Goal: Task Accomplishment & Management: Manage account settings

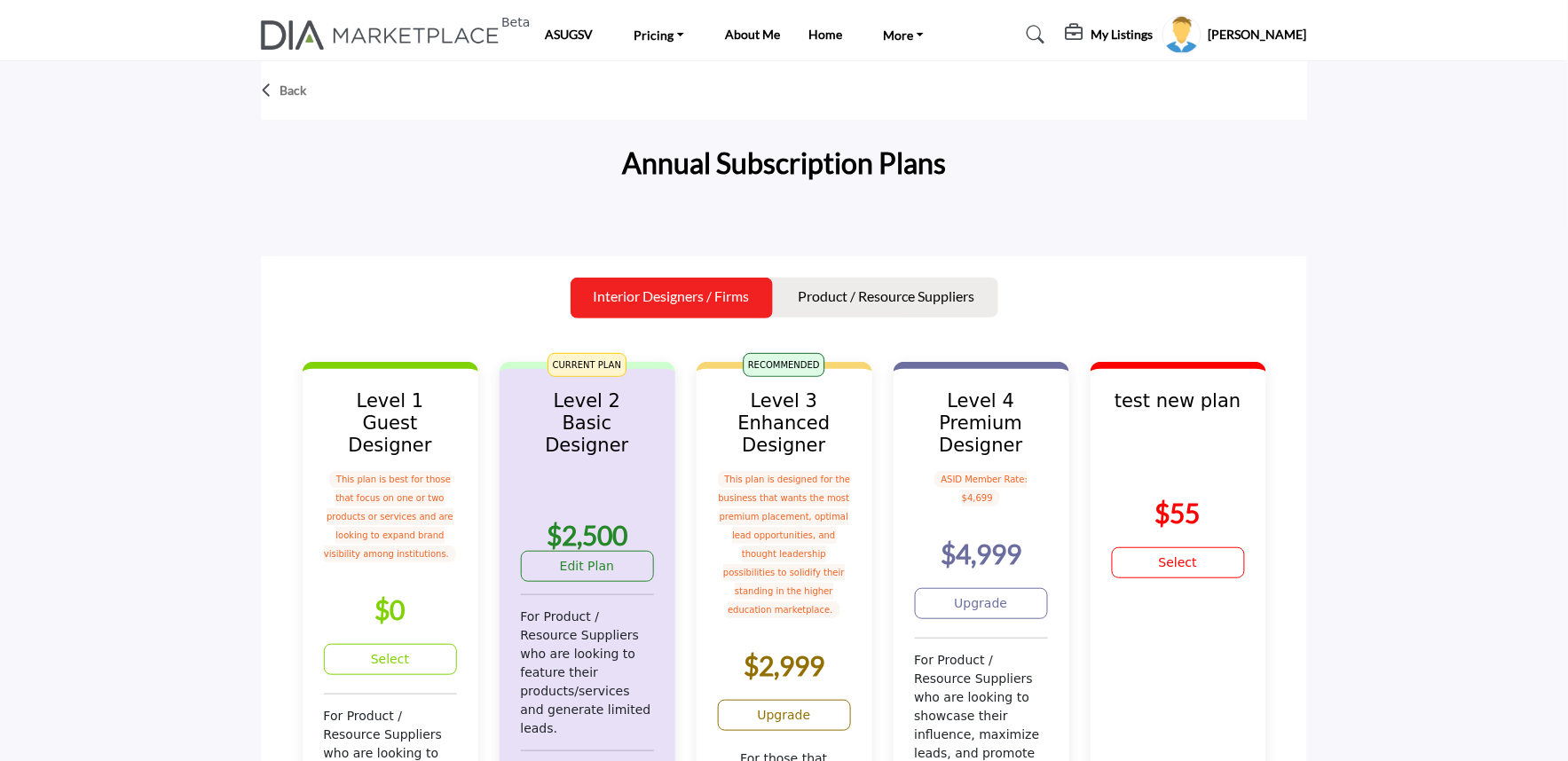
click at [528, 182] on div "Annual Subscription Plans" at bounding box center [783, 167] width 1046 height 67
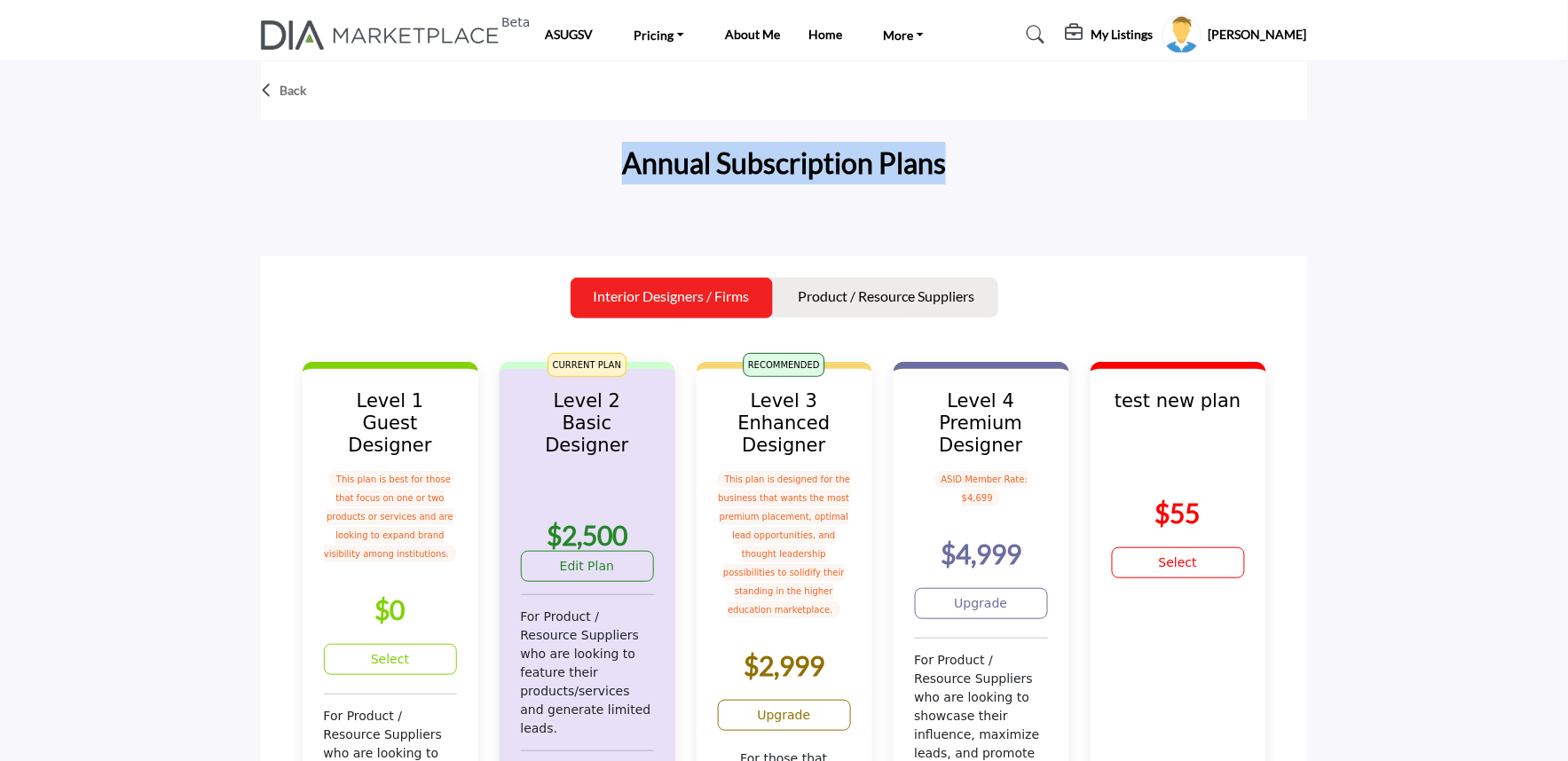
drag, startPoint x: 592, startPoint y: 158, endPoint x: 993, endPoint y: 172, distance: 401.2
click at [988, 172] on div "Annual Subscription Plans" at bounding box center [783, 167] width 1046 height 67
click at [1040, 174] on div "Annual Subscription Plans" at bounding box center [783, 167] width 1046 height 67
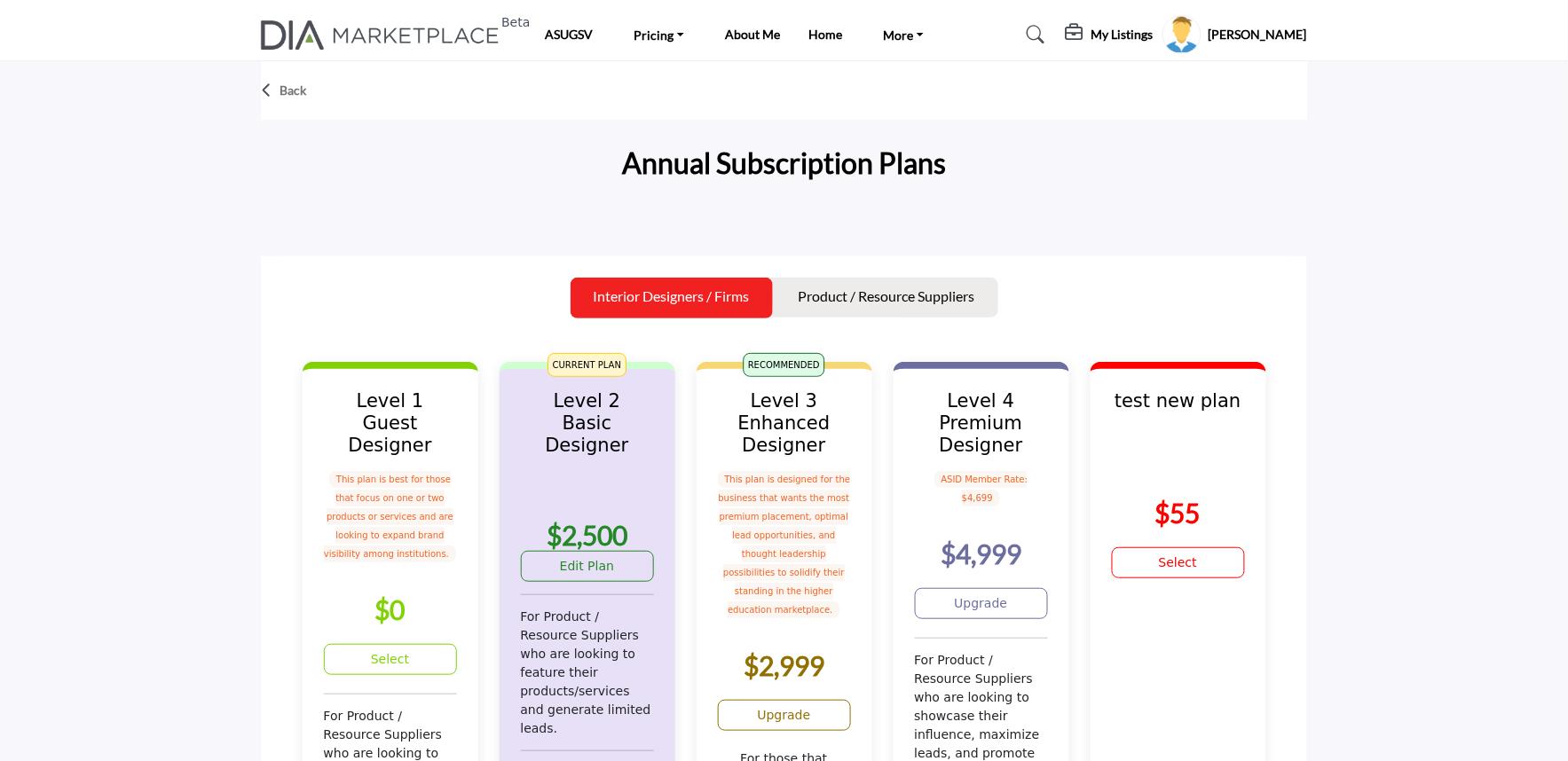
click at [323, 197] on div "Annual Subscription Plans" at bounding box center [783, 167] width 1046 height 67
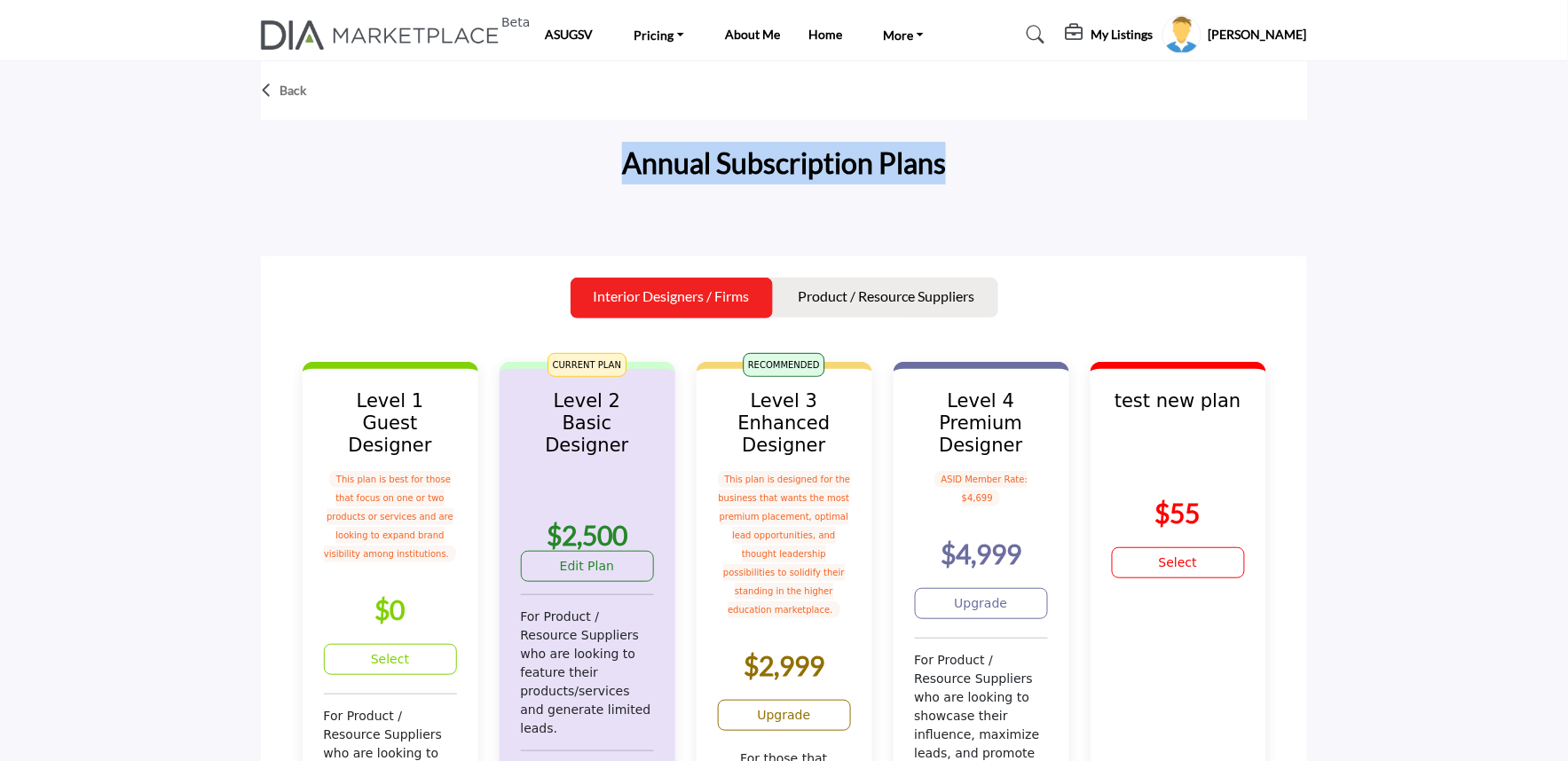
drag, startPoint x: 622, startPoint y: 167, endPoint x: 976, endPoint y: 225, distance: 358.7
click at [932, 219] on div at bounding box center [783, 222] width 1046 height 18
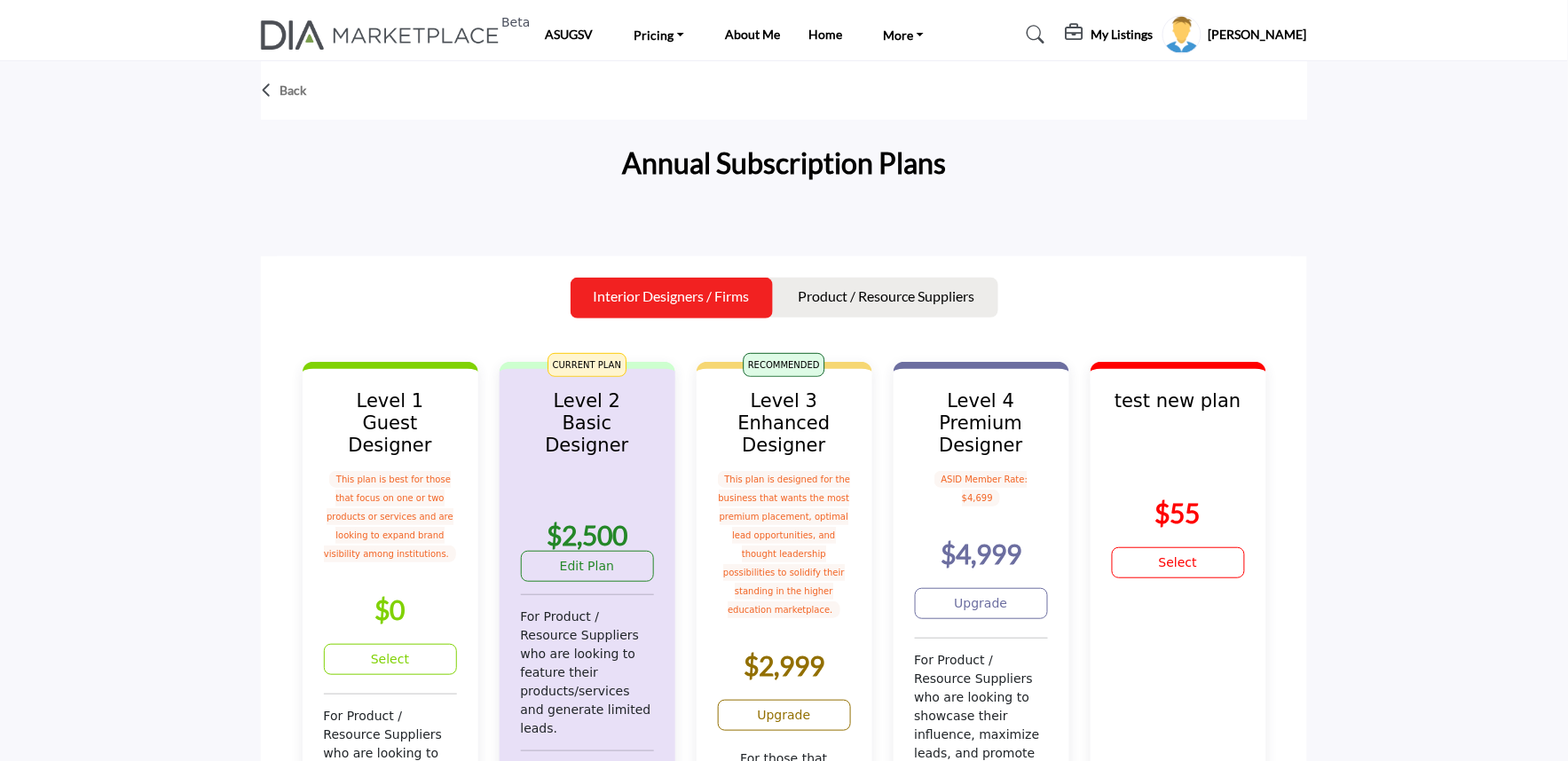
drag, startPoint x: 1404, startPoint y: 591, endPoint x: 1394, endPoint y: 592, distance: 10.0
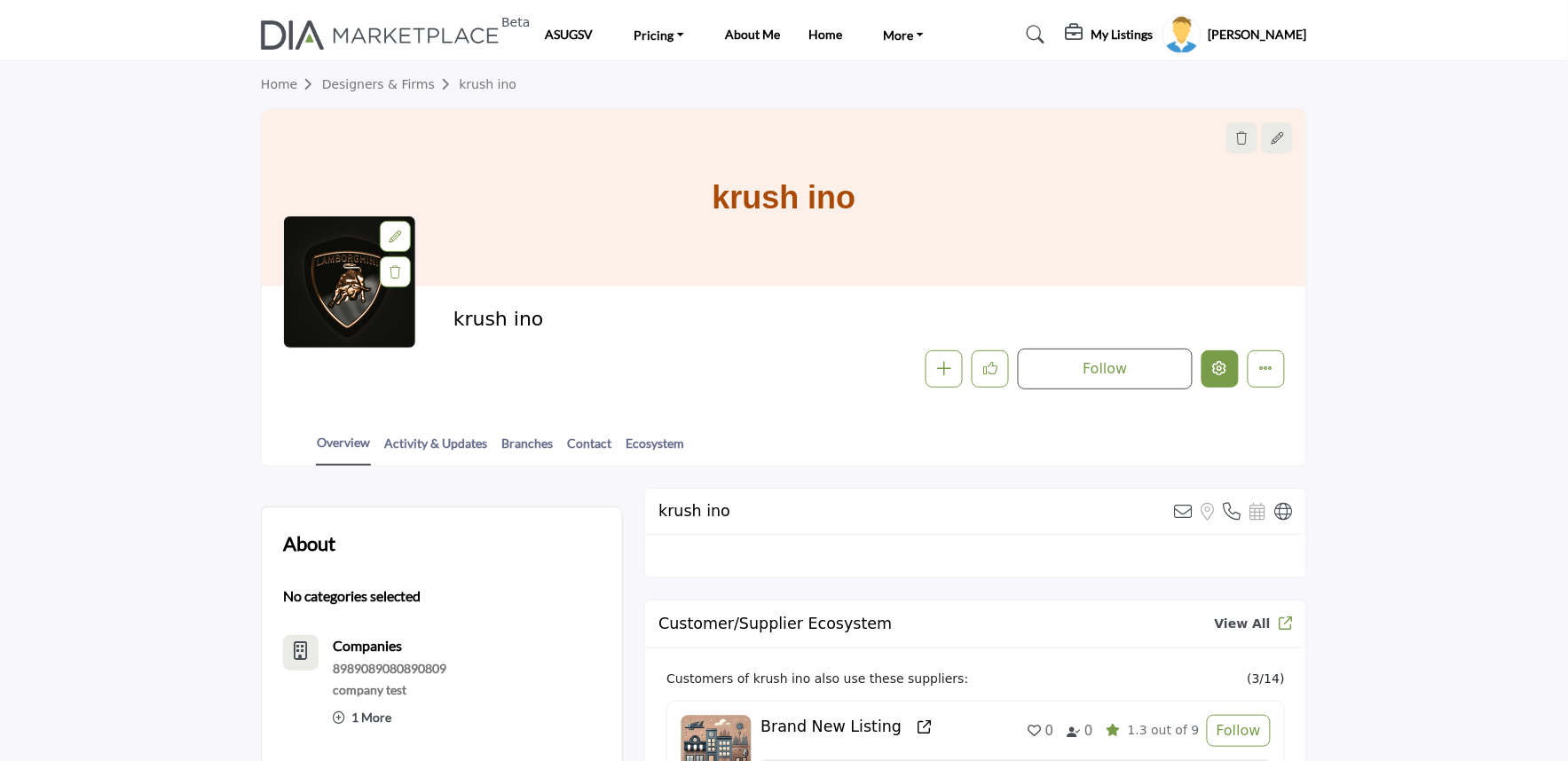
click at [1226, 386] on button "Edit company" at bounding box center [1220, 369] width 37 height 37
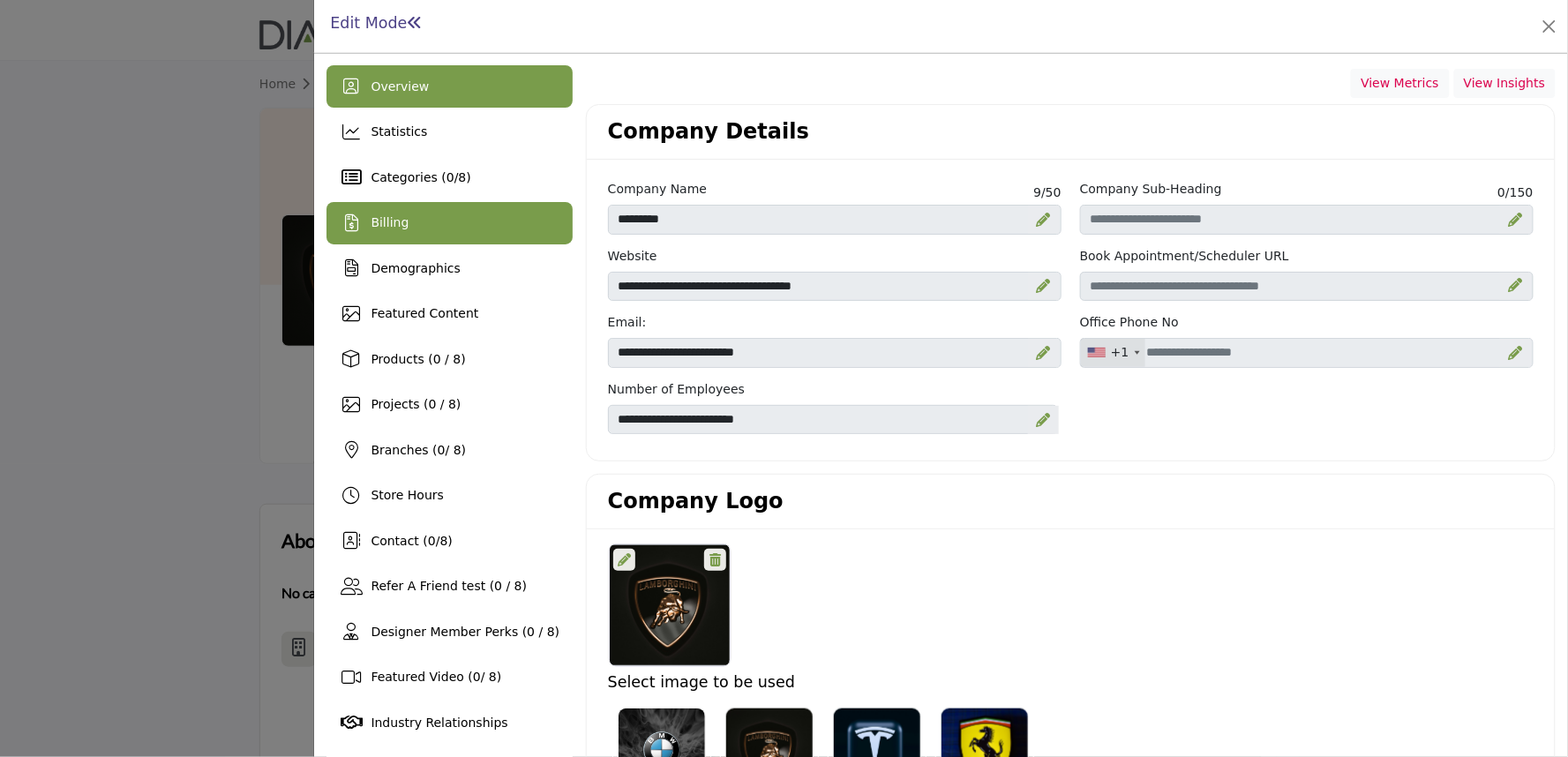
click at [399, 242] on div "Billing" at bounding box center [449, 223] width 246 height 42
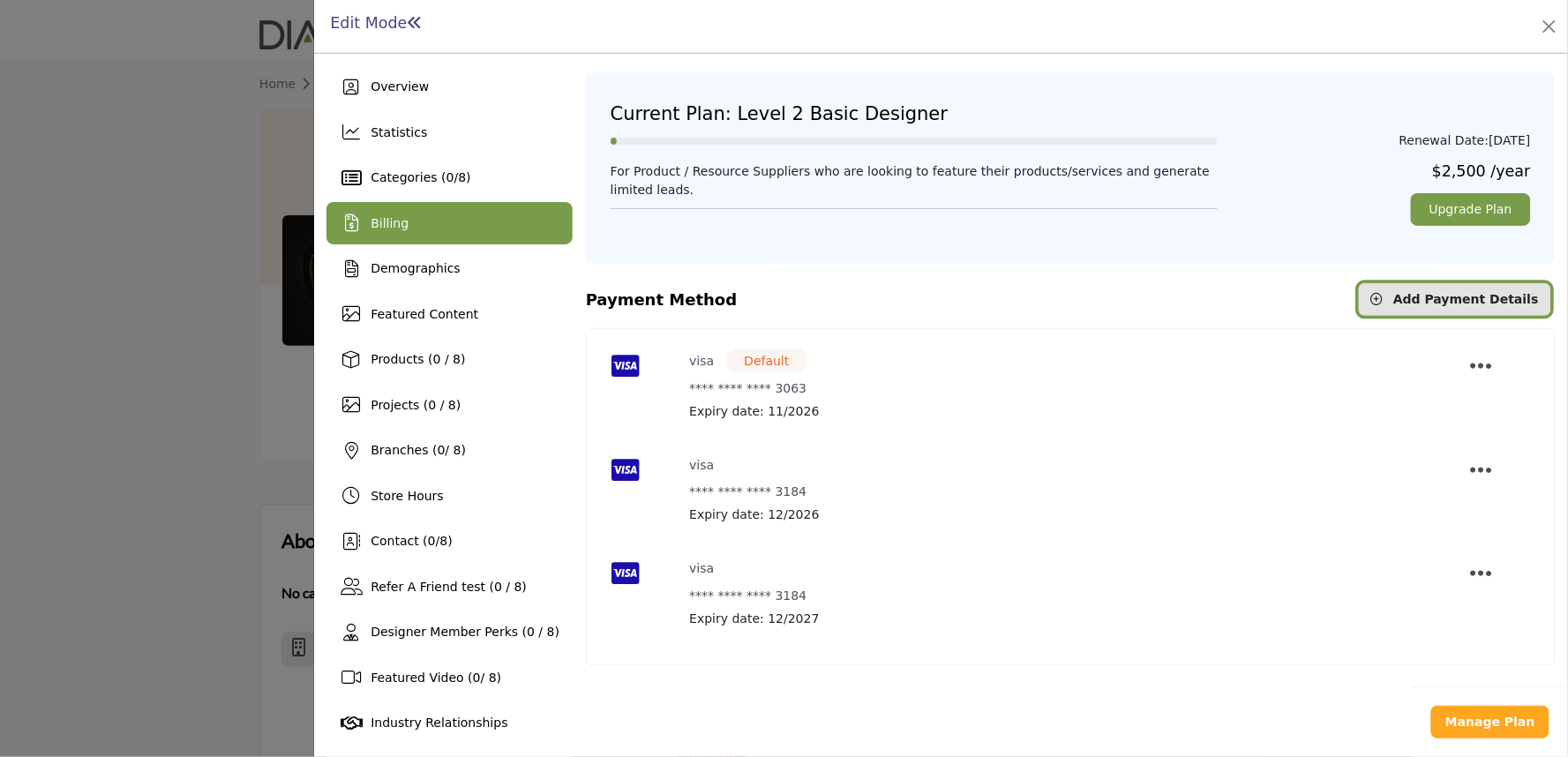
click at [1423, 303] on span "Add Payment Details" at bounding box center [1467, 299] width 146 height 14
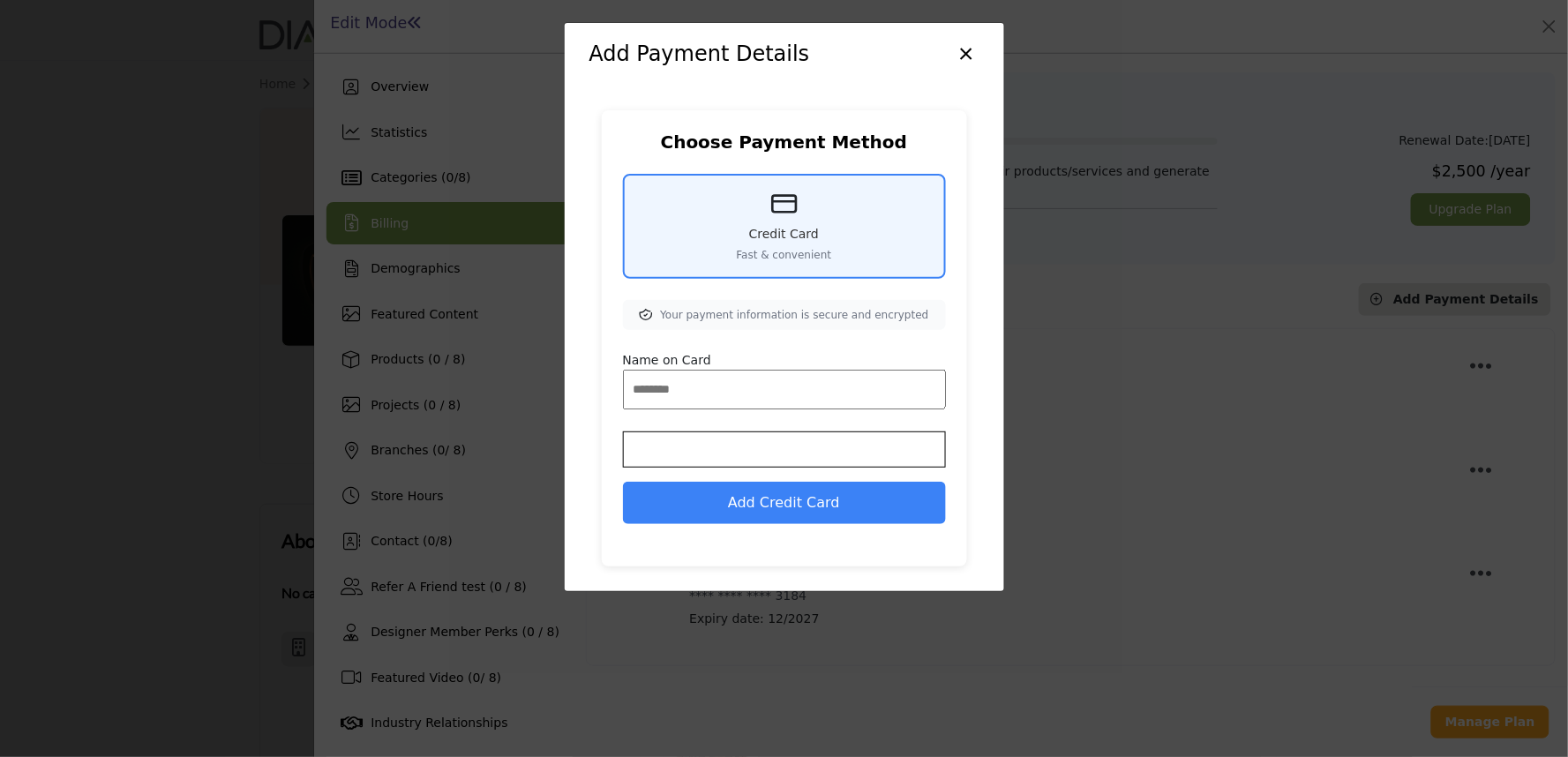
click at [709, 390] on input "Name on Card" at bounding box center [784, 389] width 323 height 40
click at [1559, 371] on div "Add Payment Details × Choose Payment Method Credit Card Fast & convenient Your …" at bounding box center [784, 378] width 1568 height 757
click at [959, 39] on button "×" at bounding box center [967, 52] width 26 height 33
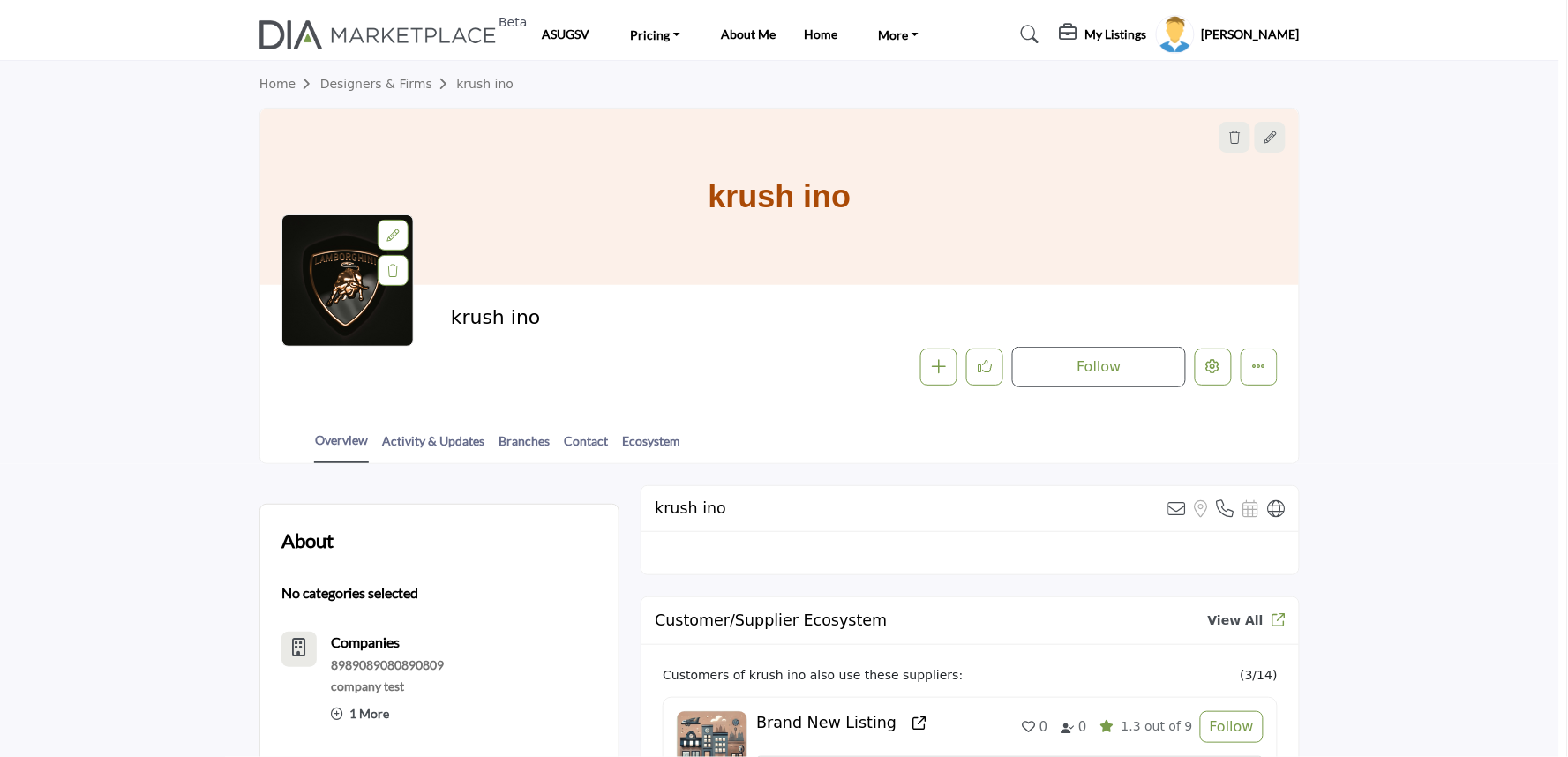
click at [218, 277] on div at bounding box center [784, 378] width 1568 height 757
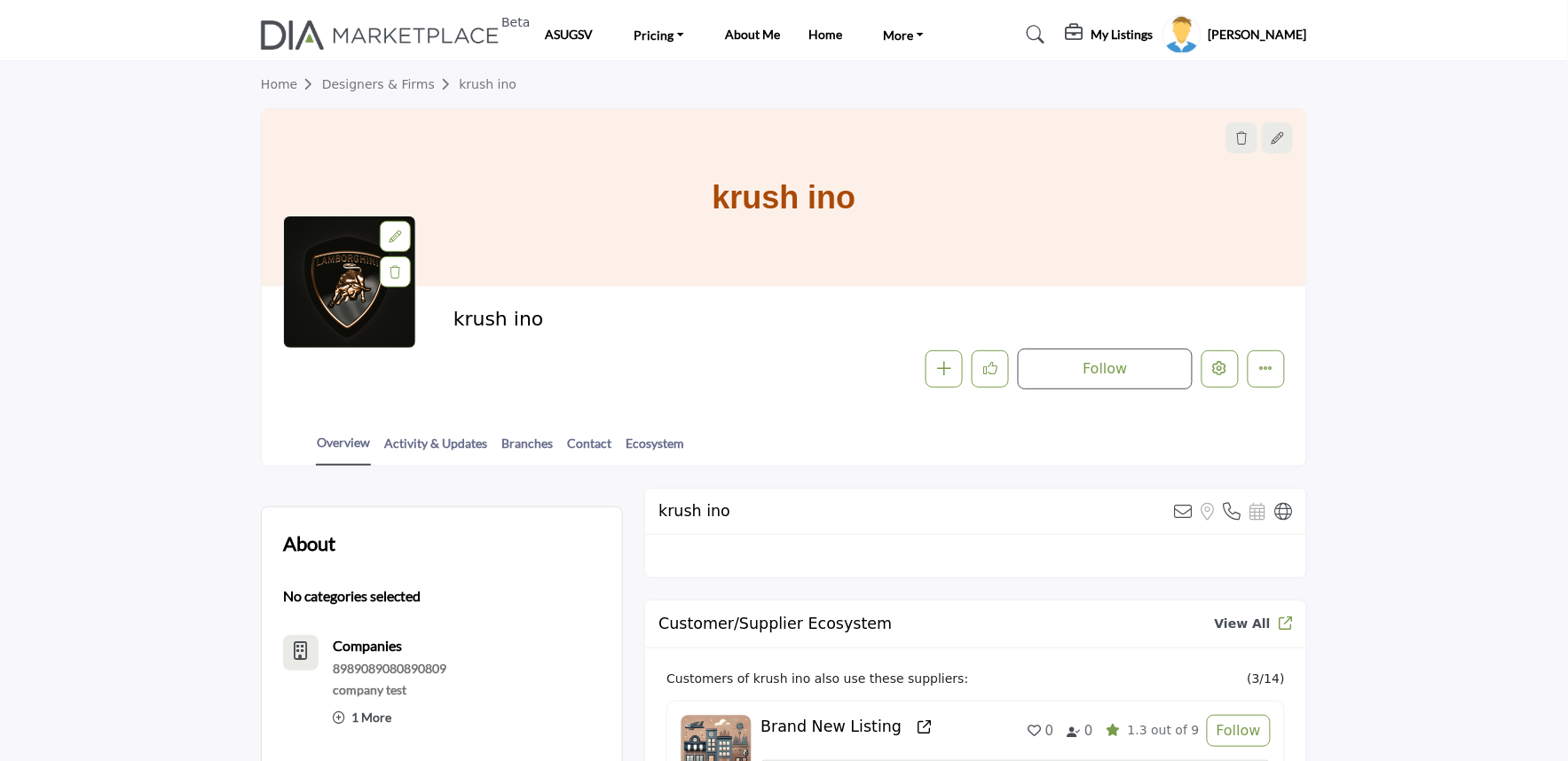
click at [1192, 35] on profile-featured-5b1cbef3-cb77-4ba5-92de-570dc196ff6b "Show hide supplier dropdown" at bounding box center [1182, 34] width 39 height 39
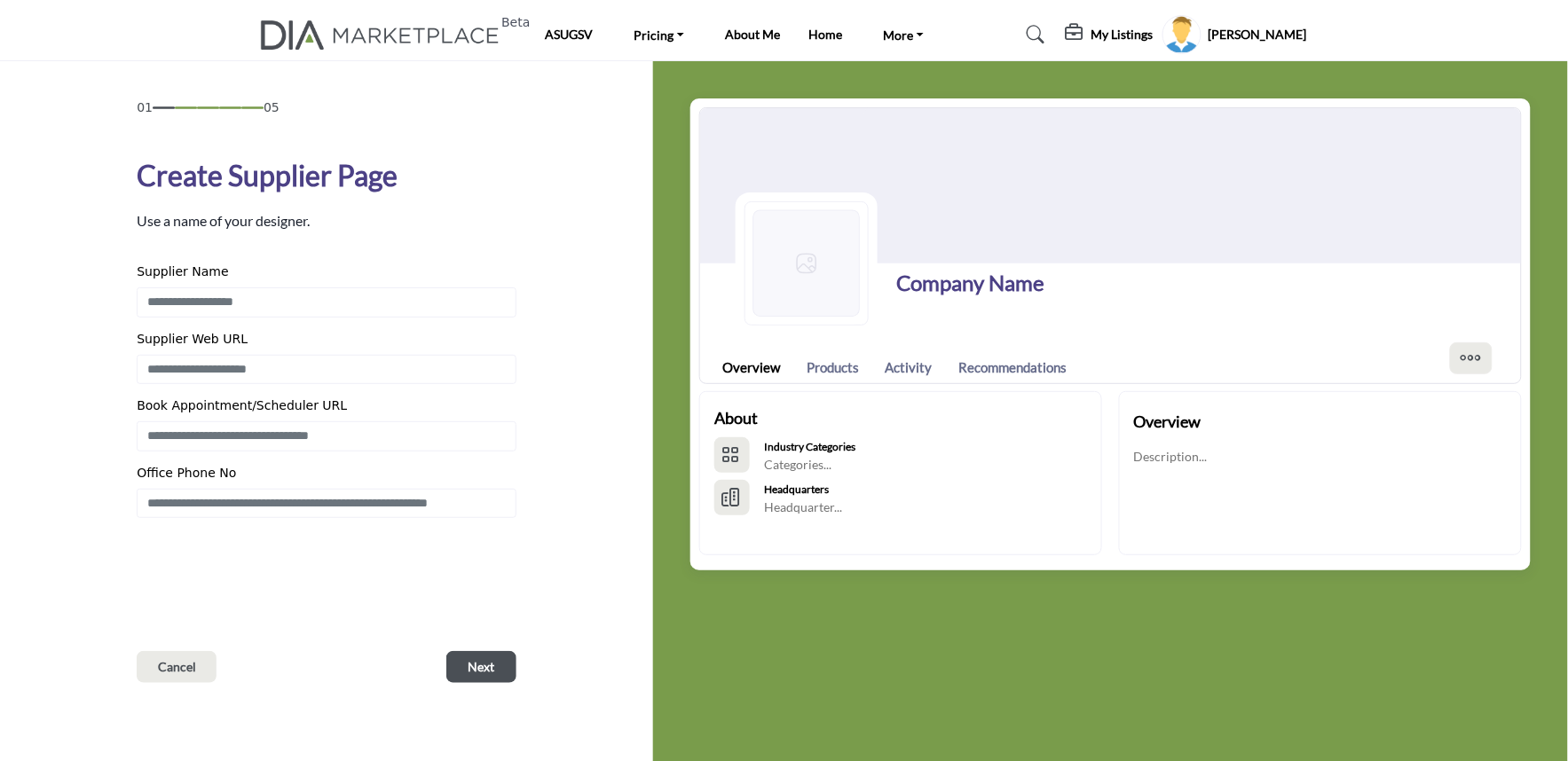
click at [293, 278] on div "Supplier Name" at bounding box center [326, 274] width 380 height 25
click at [280, 300] on input "Enter Supplier Name" at bounding box center [326, 302] width 380 height 31
type input "**********"
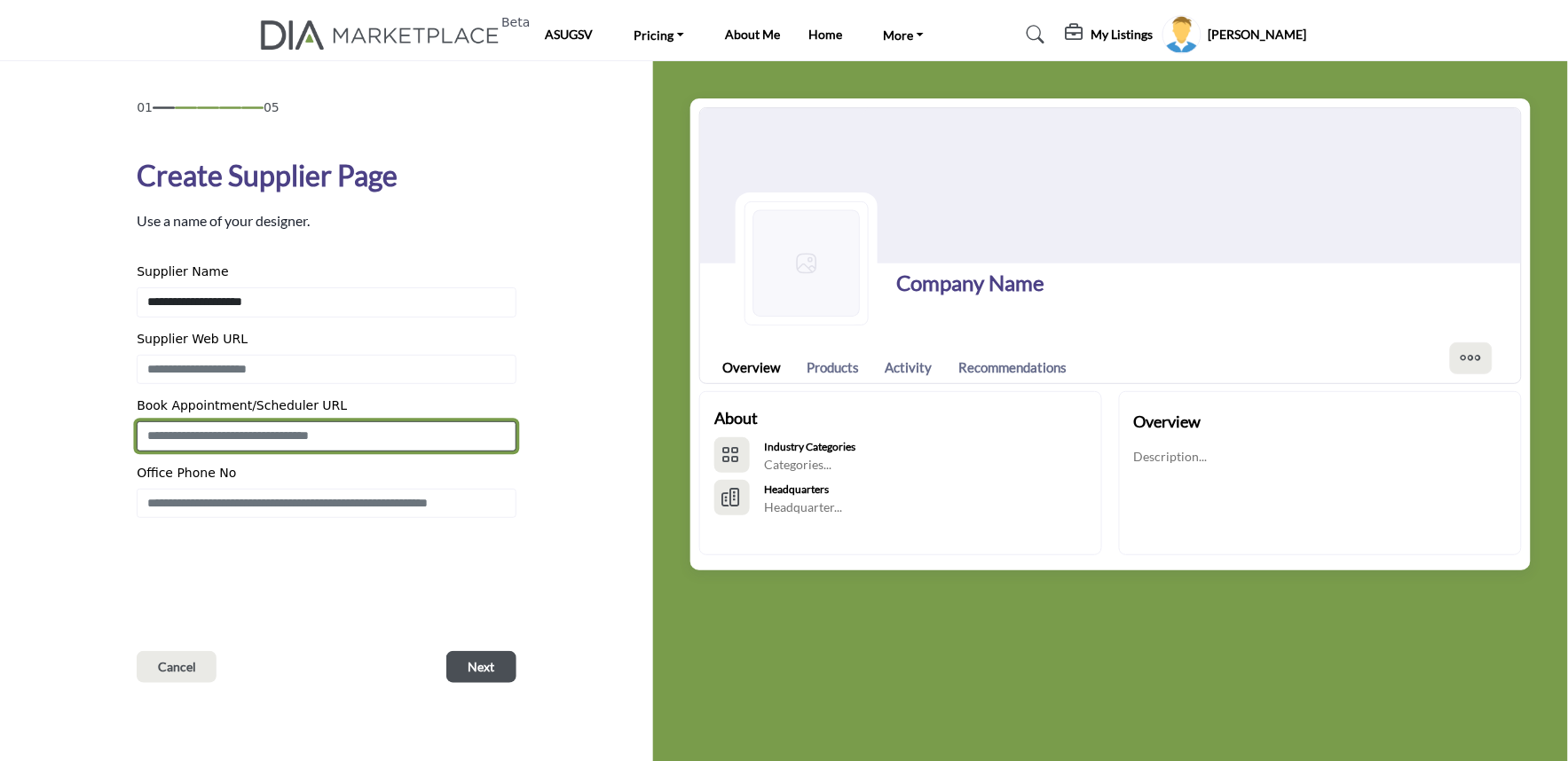
click at [311, 440] on input "Enter Book Appointment/Scheduler URL" at bounding box center [326, 437] width 380 height 31
click at [209, 441] on input "**********" at bounding box center [326, 437] width 380 height 31
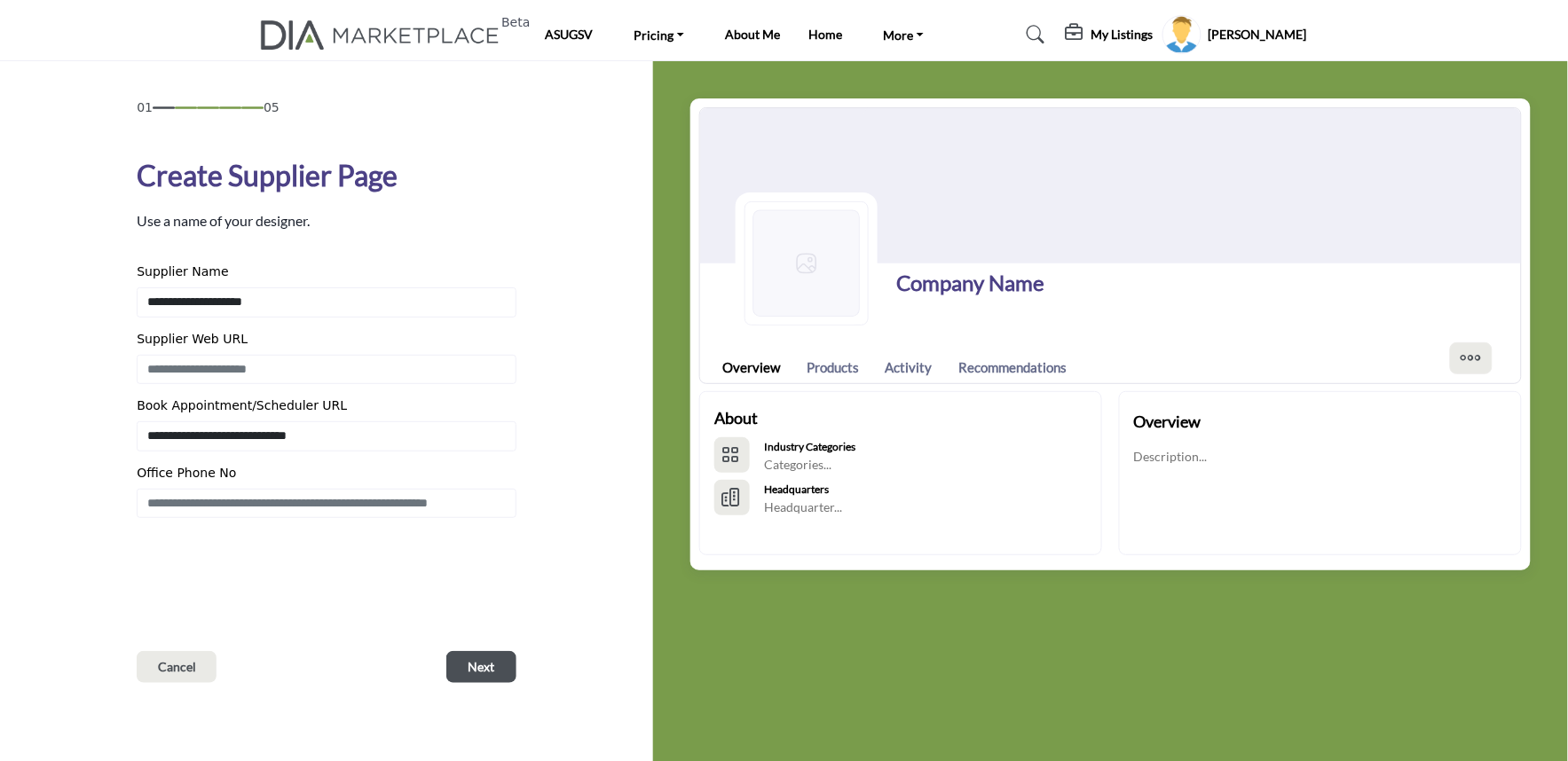
click at [193, 546] on div "01 05 Create Supplier Page Use a name of your designer. Cancel" at bounding box center [326, 390] width 380 height 585
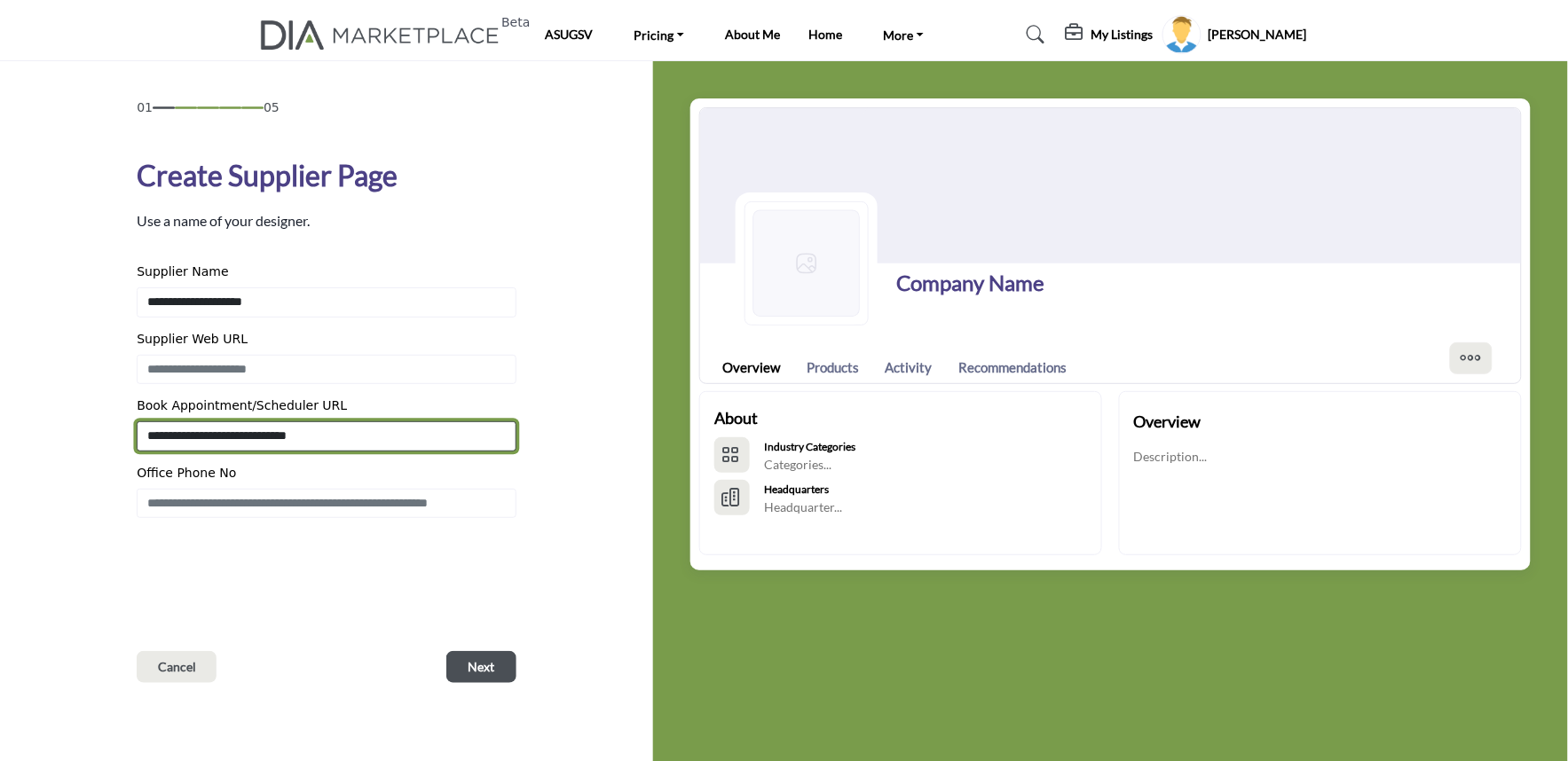
click at [310, 425] on input "**********" at bounding box center [326, 437] width 380 height 31
click at [306, 428] on input "**********" at bounding box center [326, 437] width 380 height 31
click at [306, 438] on input "**********" at bounding box center [326, 437] width 380 height 31
type input "**********"
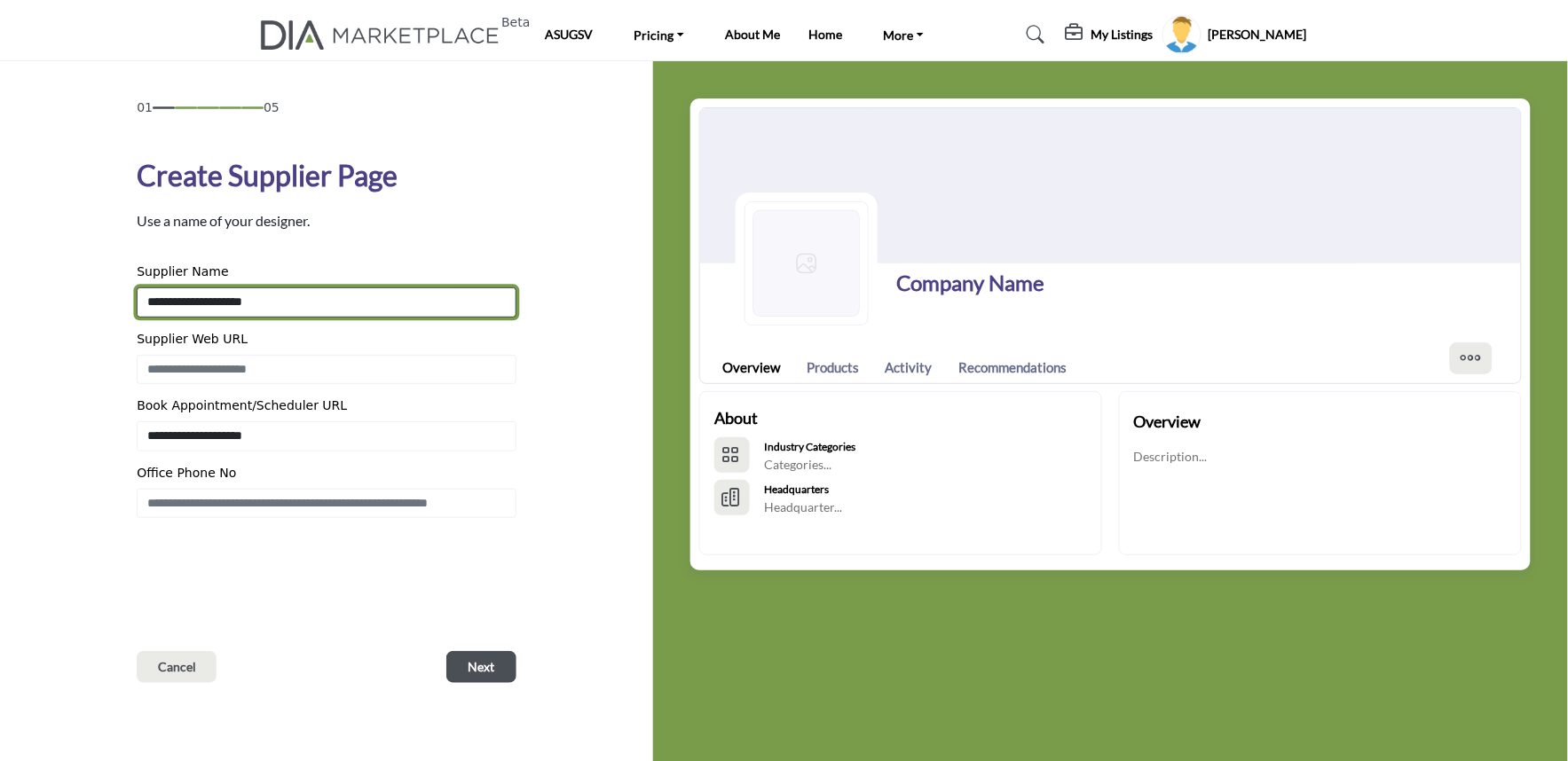
drag, startPoint x: 286, startPoint y: 303, endPoint x: 19, endPoint y: 325, distance: 267.9
click at [19, 325] on div "01 05 Create Supplier Page Cancel" at bounding box center [326, 441] width 653 height 761
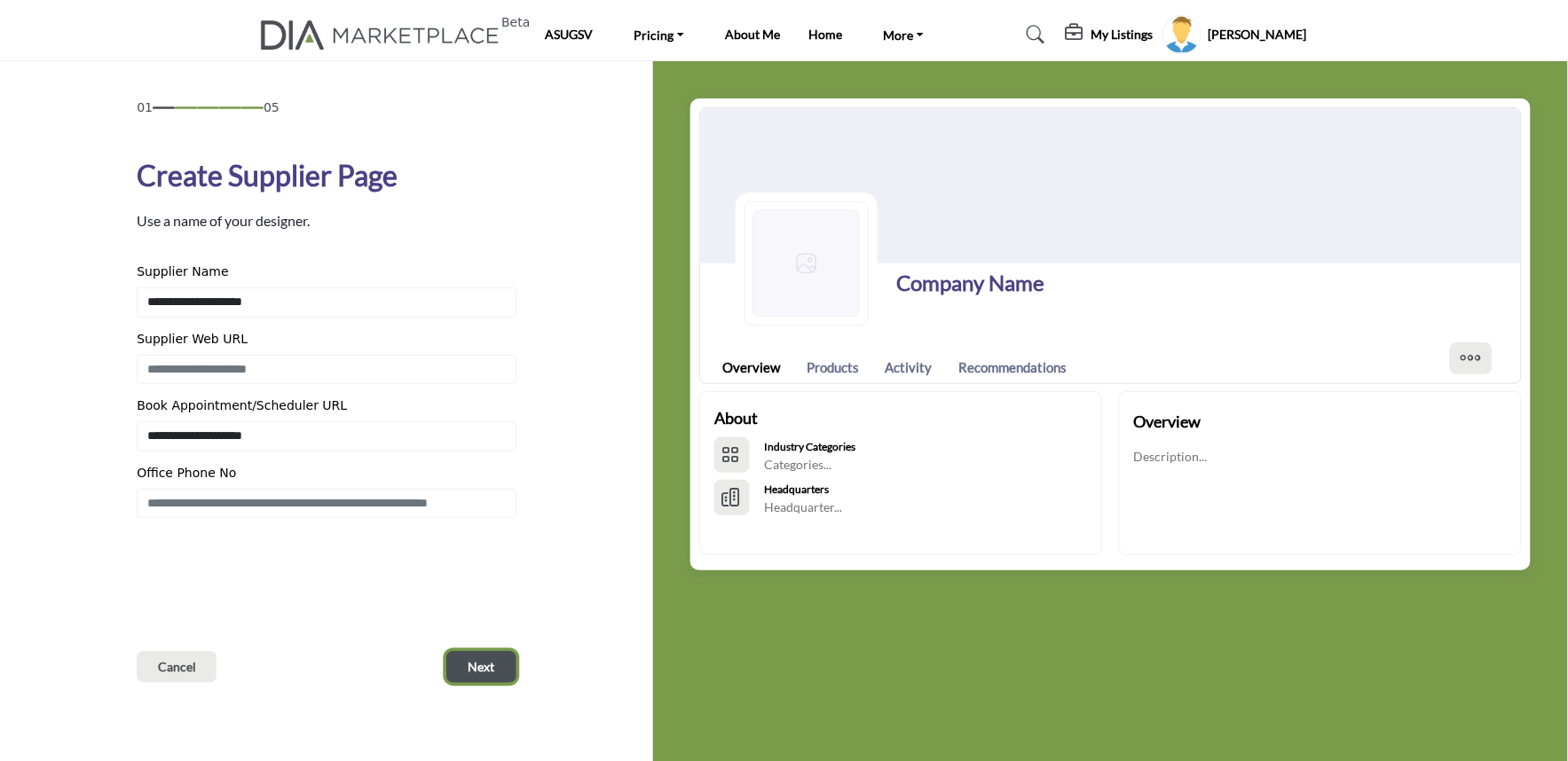
click at [452, 653] on button "Next" at bounding box center [482, 667] width 70 height 32
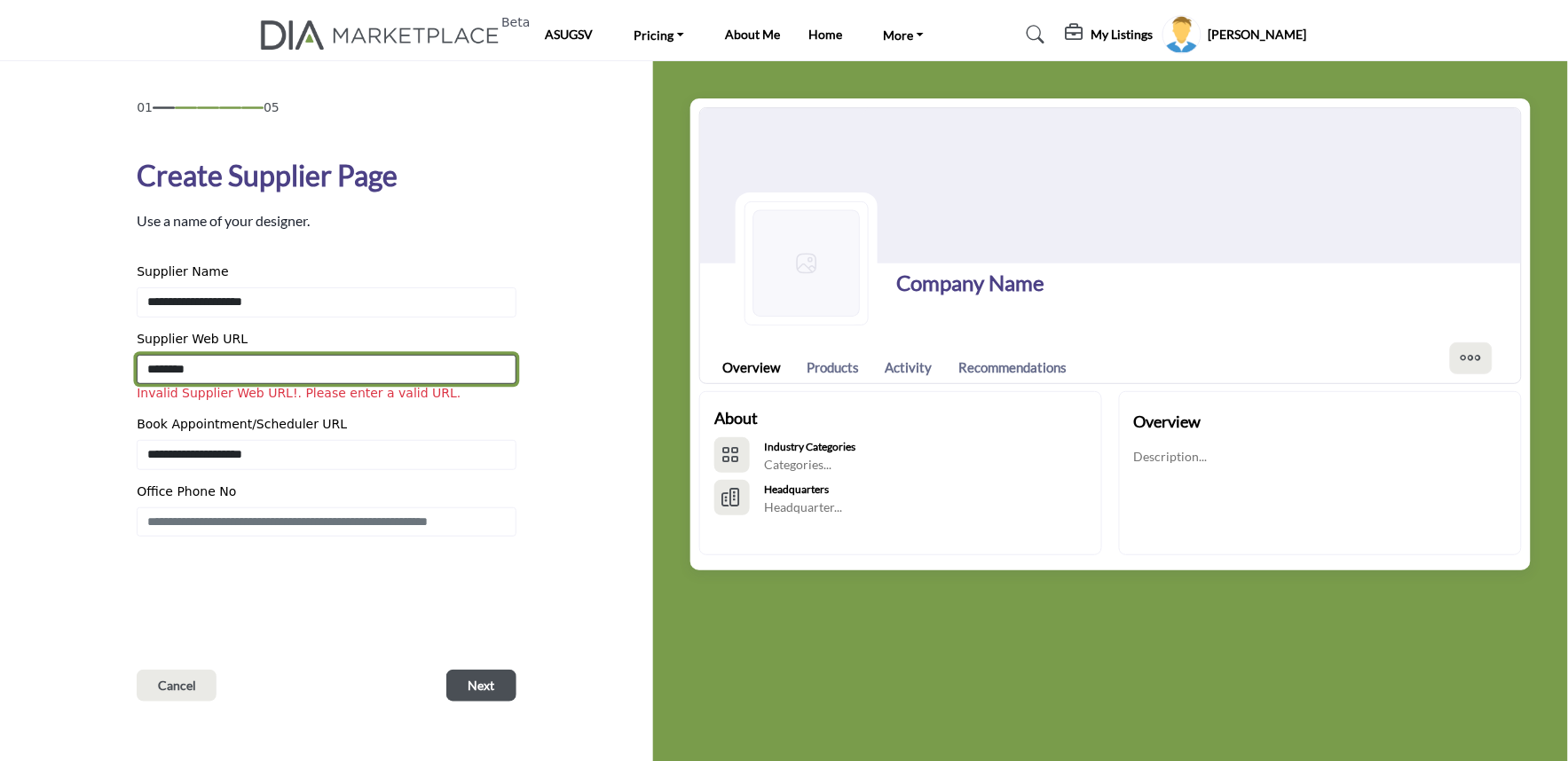
click at [245, 376] on input "********" at bounding box center [326, 370] width 380 height 31
click at [215, 370] on input "**********" at bounding box center [326, 370] width 380 height 31
type input "**********"
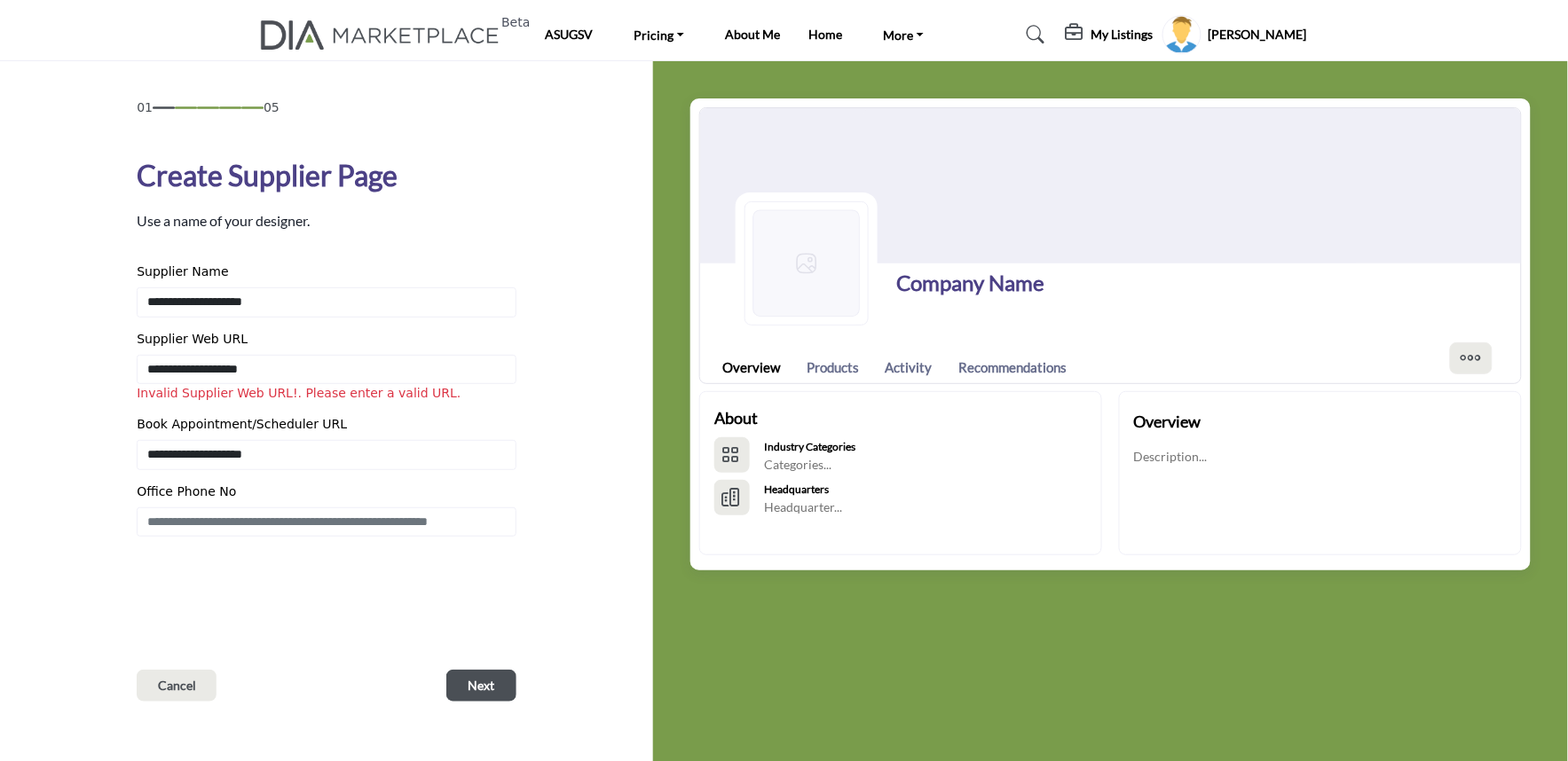
click at [0, 470] on div "01 05 Create Supplier Page Cancel" at bounding box center [326, 441] width 653 height 761
click at [465, 678] on button "Next" at bounding box center [482, 686] width 70 height 32
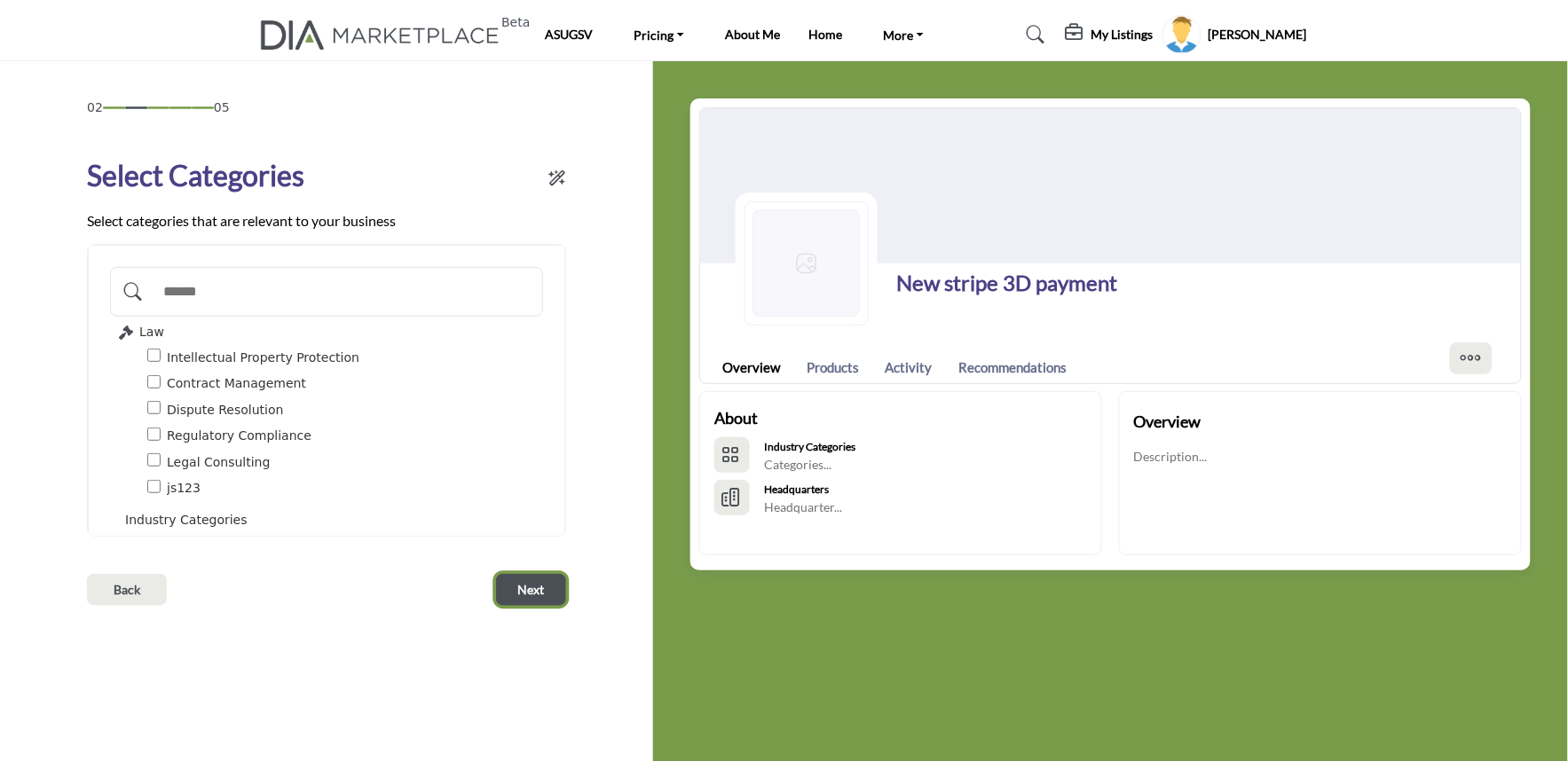
click at [549, 599] on button "Next" at bounding box center [531, 590] width 70 height 32
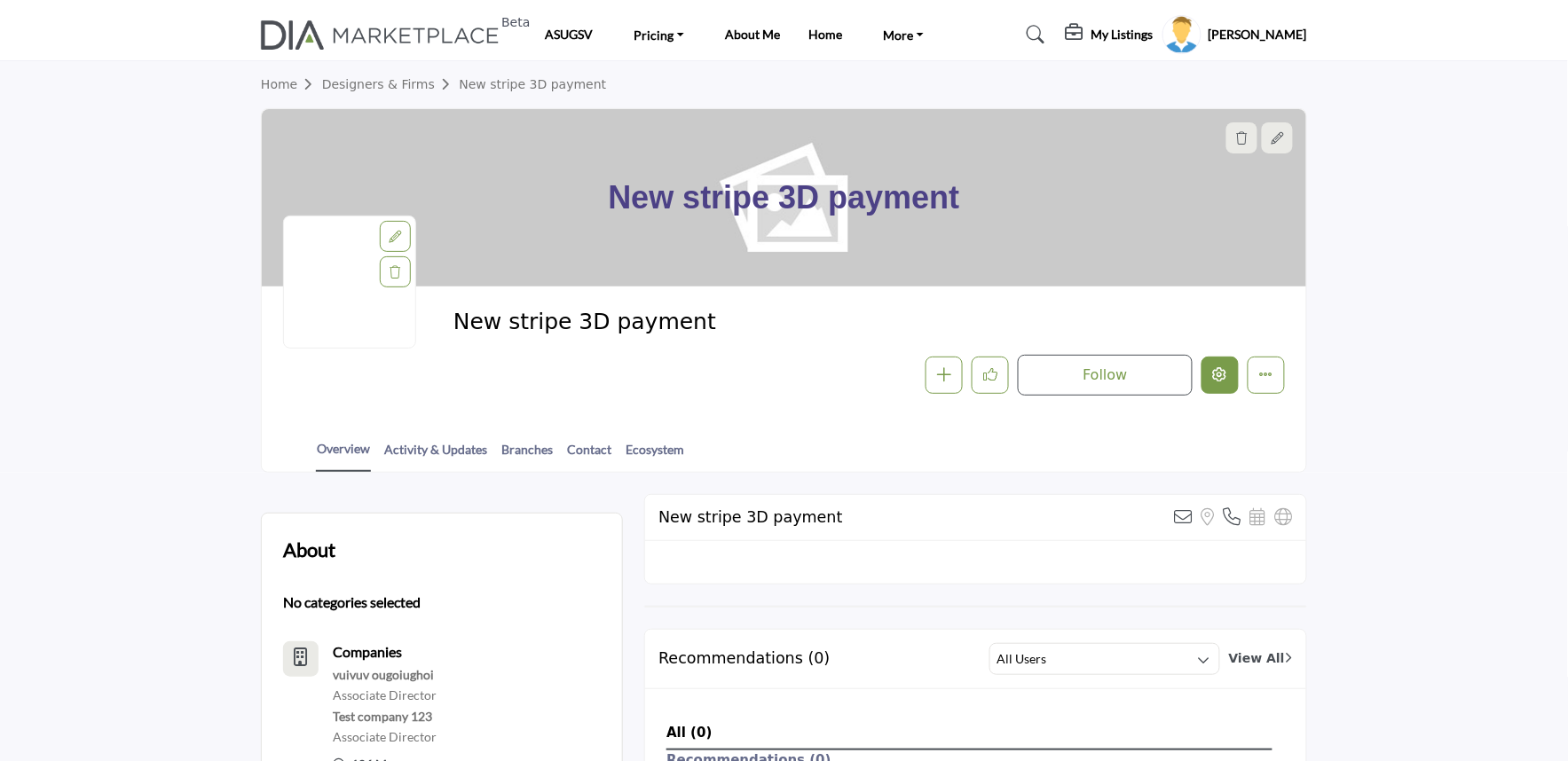
click at [1213, 373] on icon "Edit company" at bounding box center [1220, 374] width 14 height 14
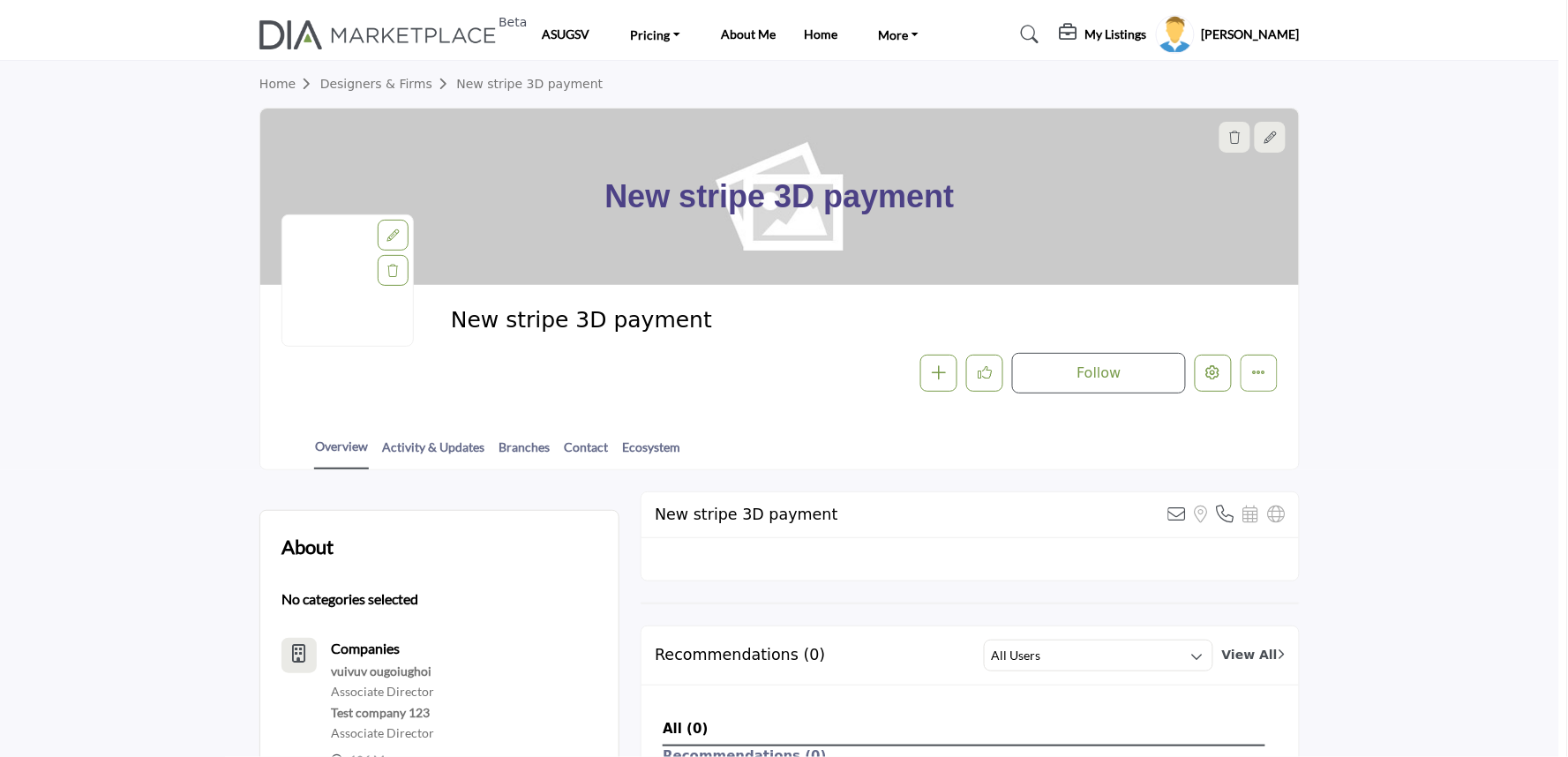
click at [79, 452] on div at bounding box center [784, 378] width 1568 height 757
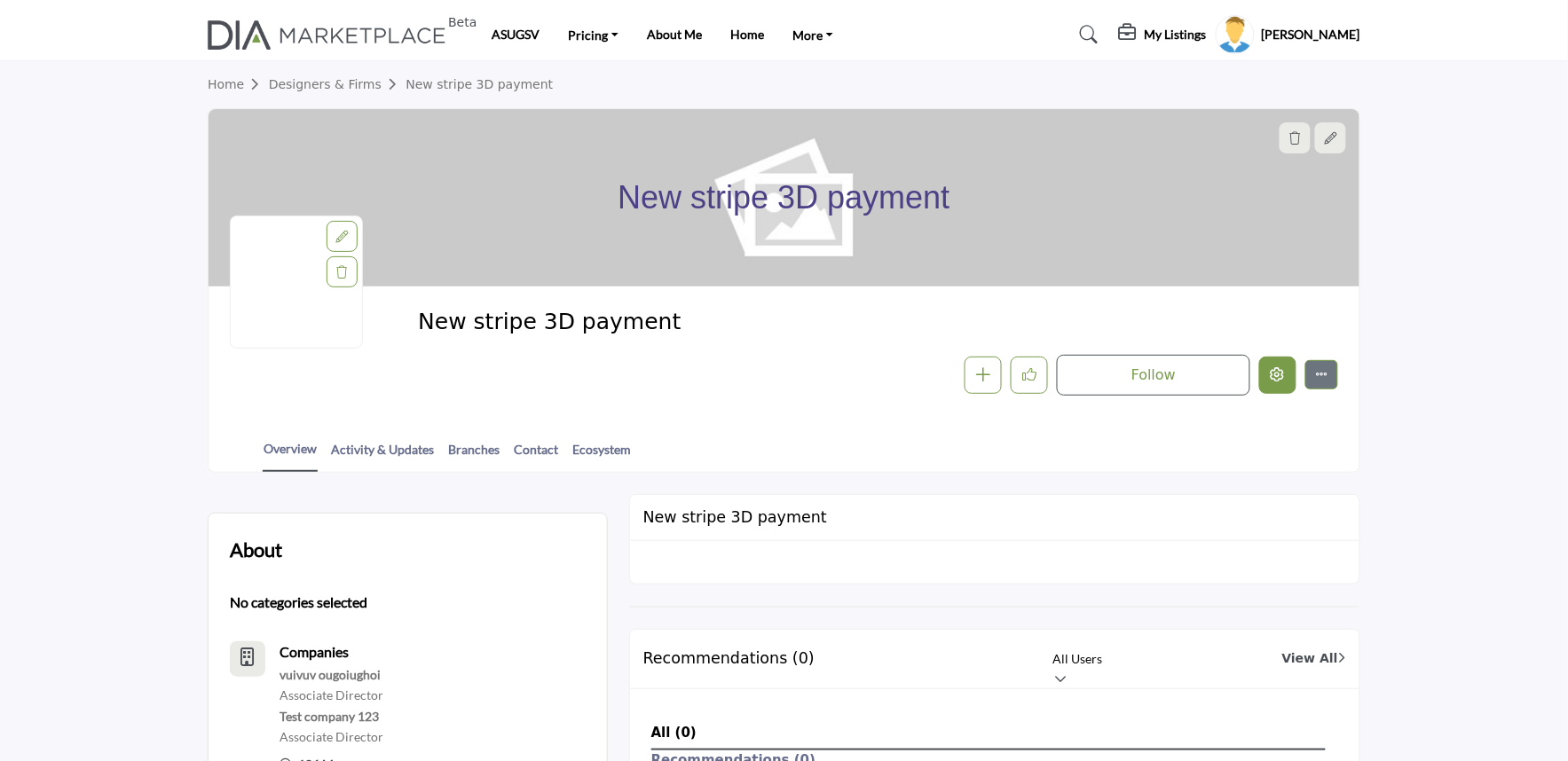
click at [1286, 378] on button "Edit company" at bounding box center [1278, 375] width 37 height 37
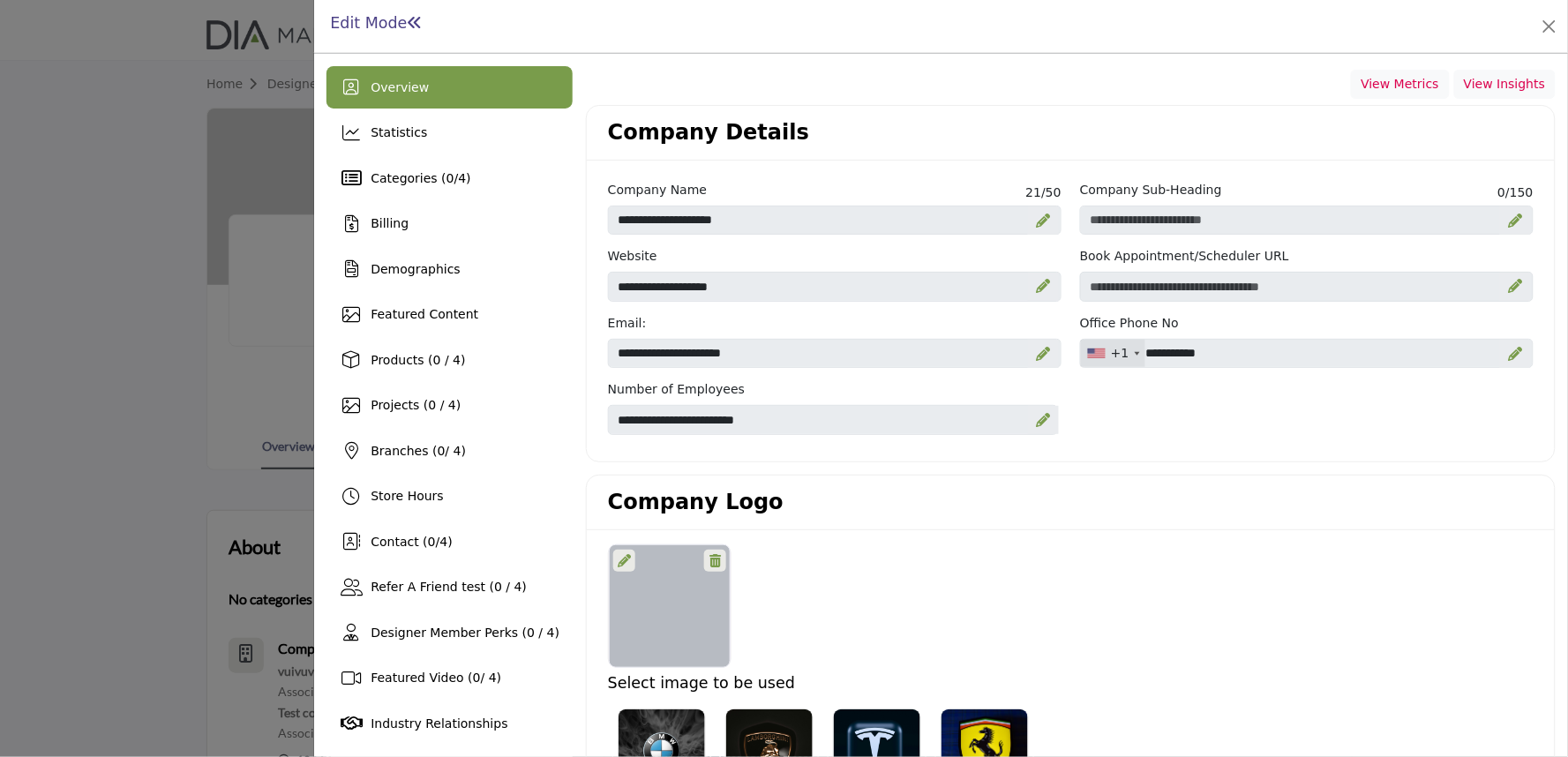
click at [201, 242] on div at bounding box center [784, 378] width 1568 height 757
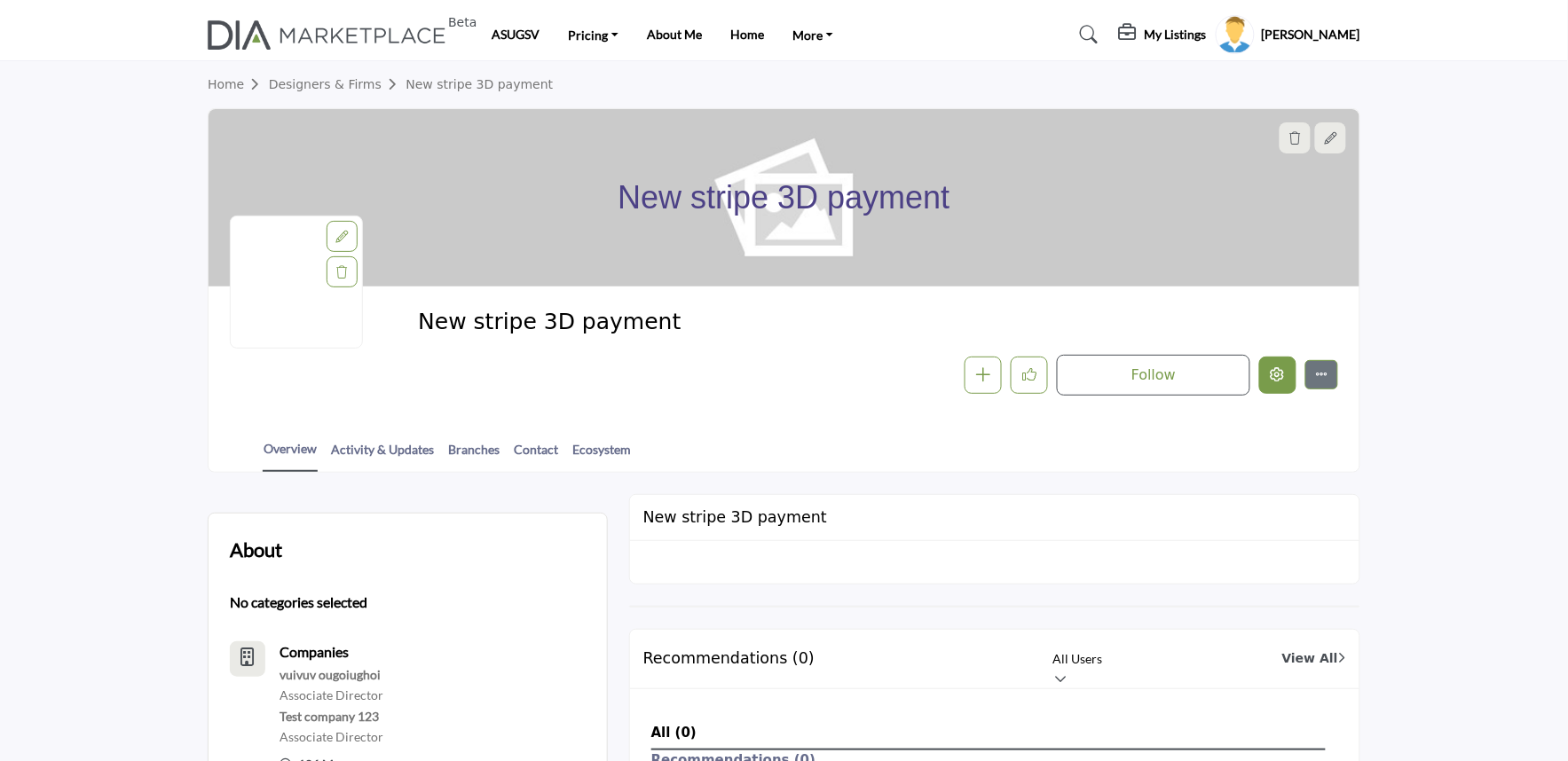
click at [1291, 368] on button "Edit company" at bounding box center [1278, 375] width 37 height 37
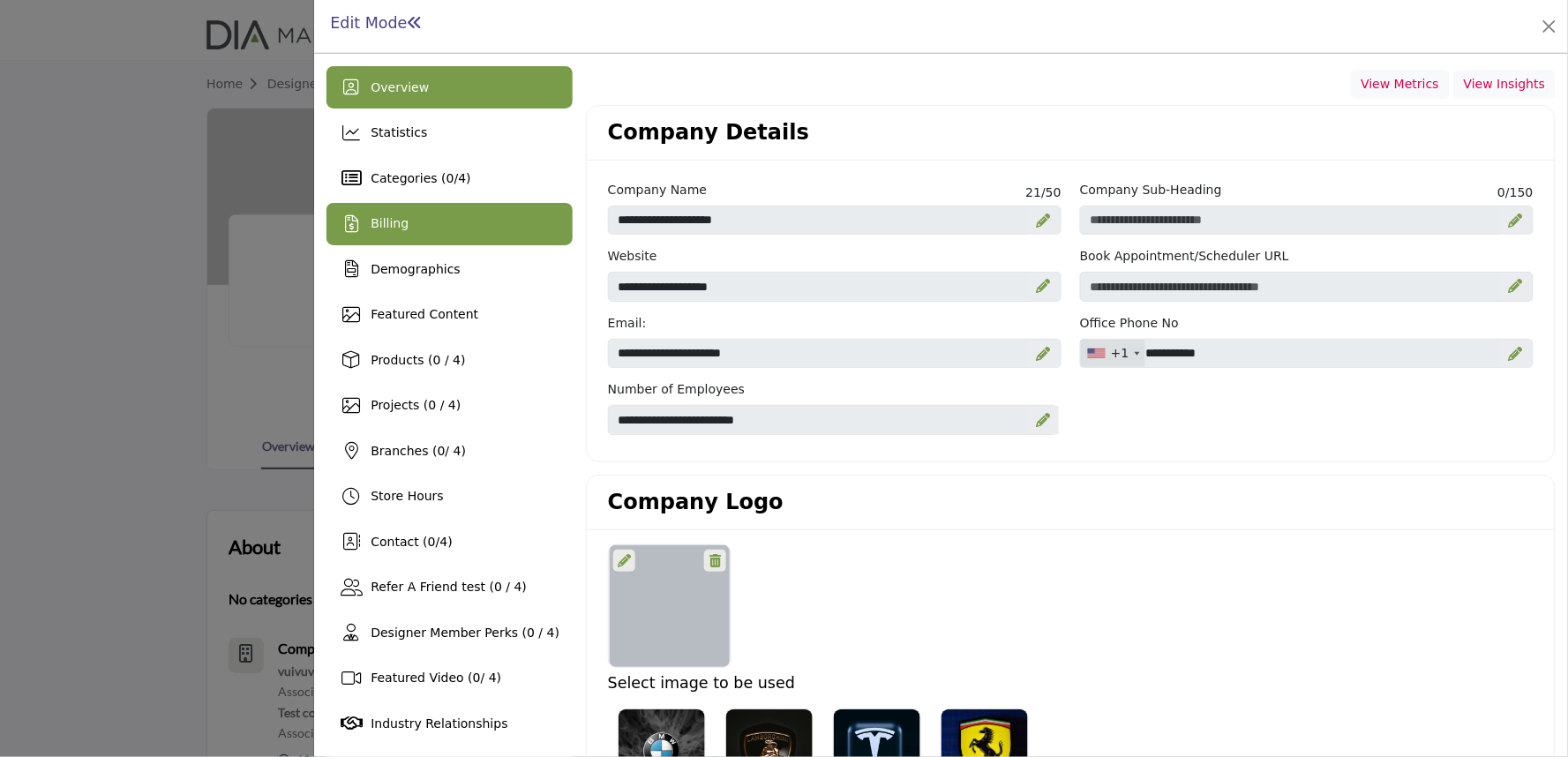
click at [415, 226] on div "Billing" at bounding box center [449, 224] width 246 height 42
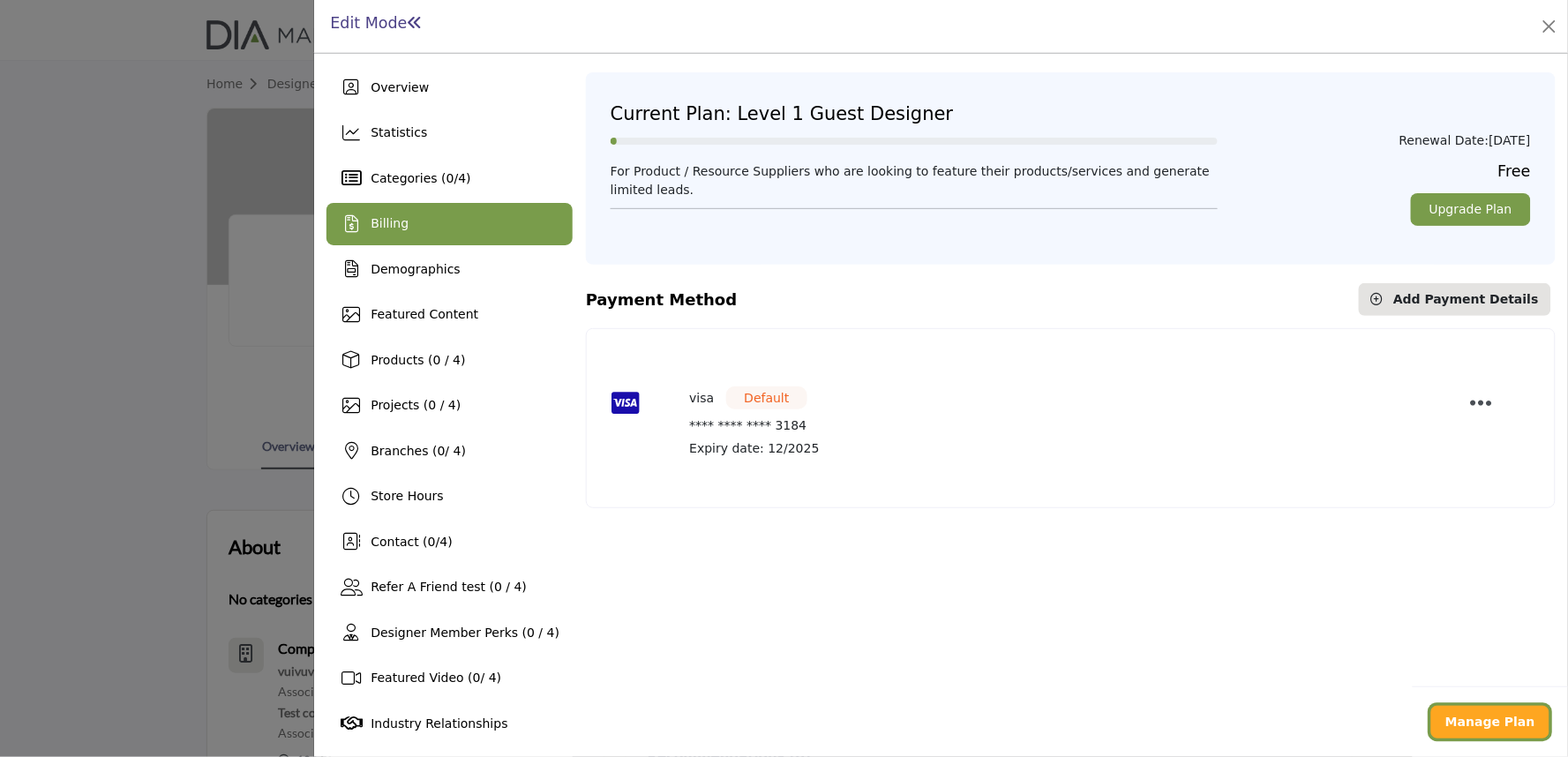
click at [1486, 730] on link "Manage Plan" at bounding box center [1491, 722] width 118 height 32
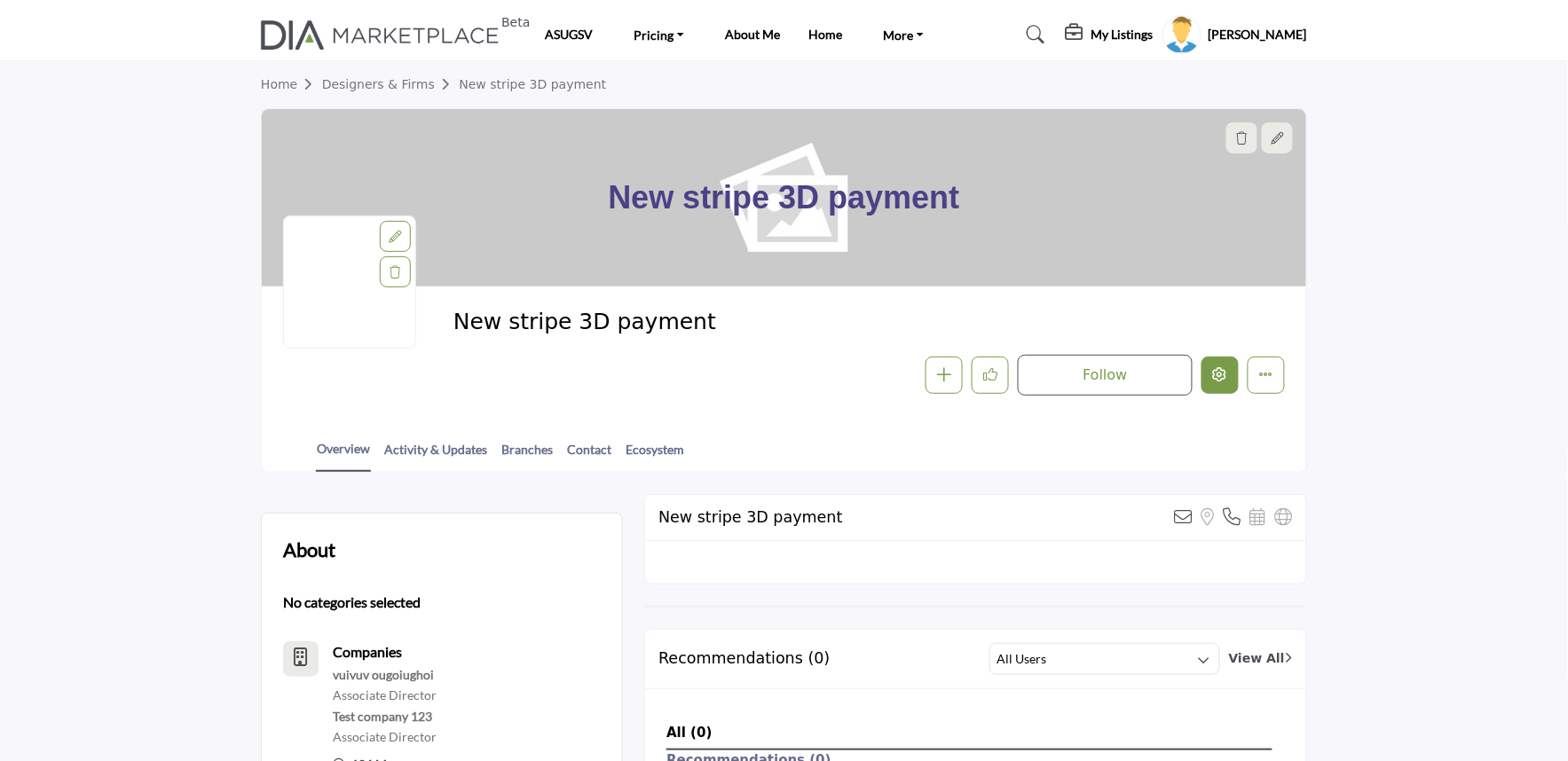
click at [1231, 369] on button "Edit company" at bounding box center [1220, 375] width 37 height 37
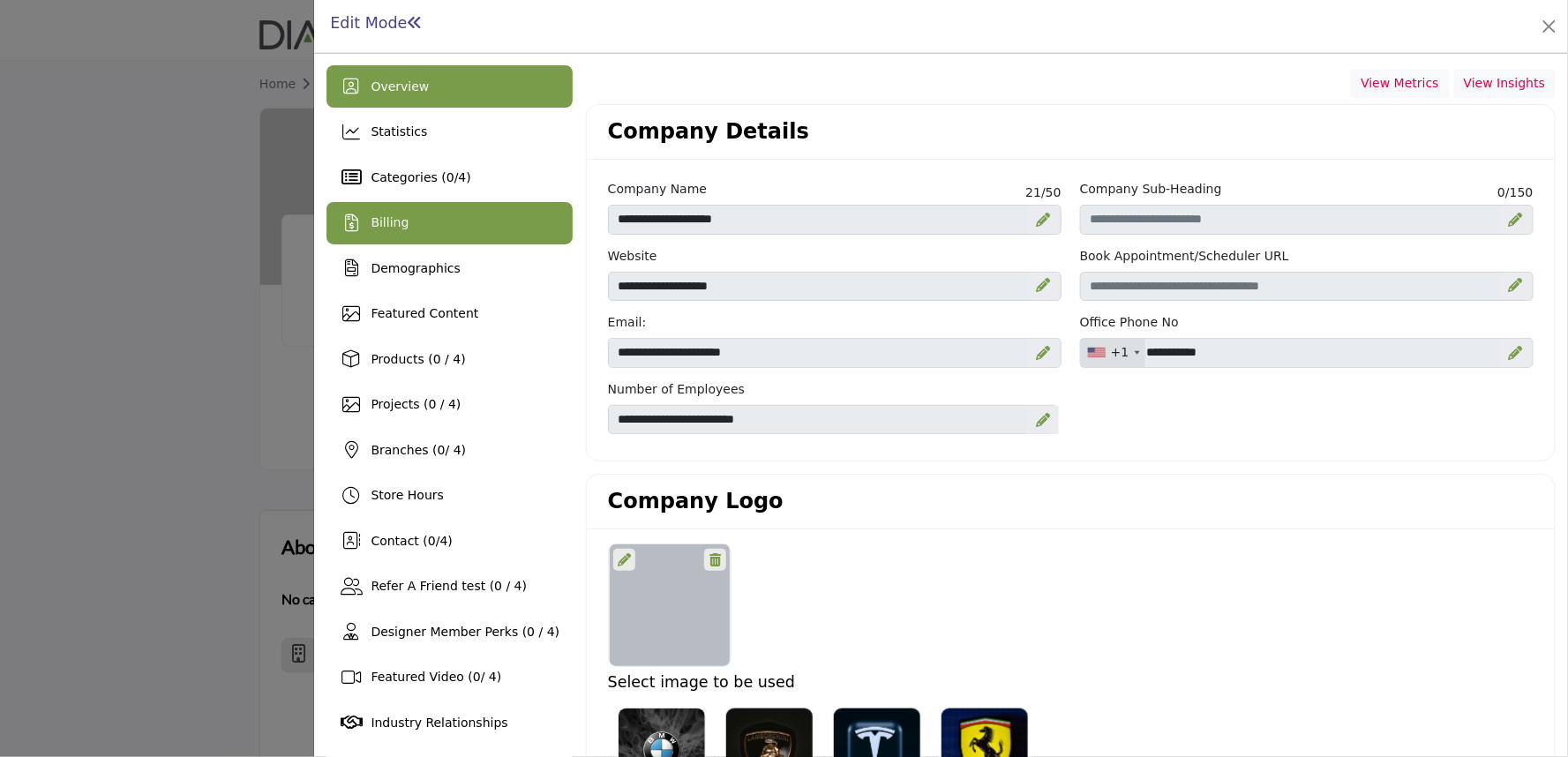
click at [440, 218] on div "Billing" at bounding box center [449, 223] width 246 height 42
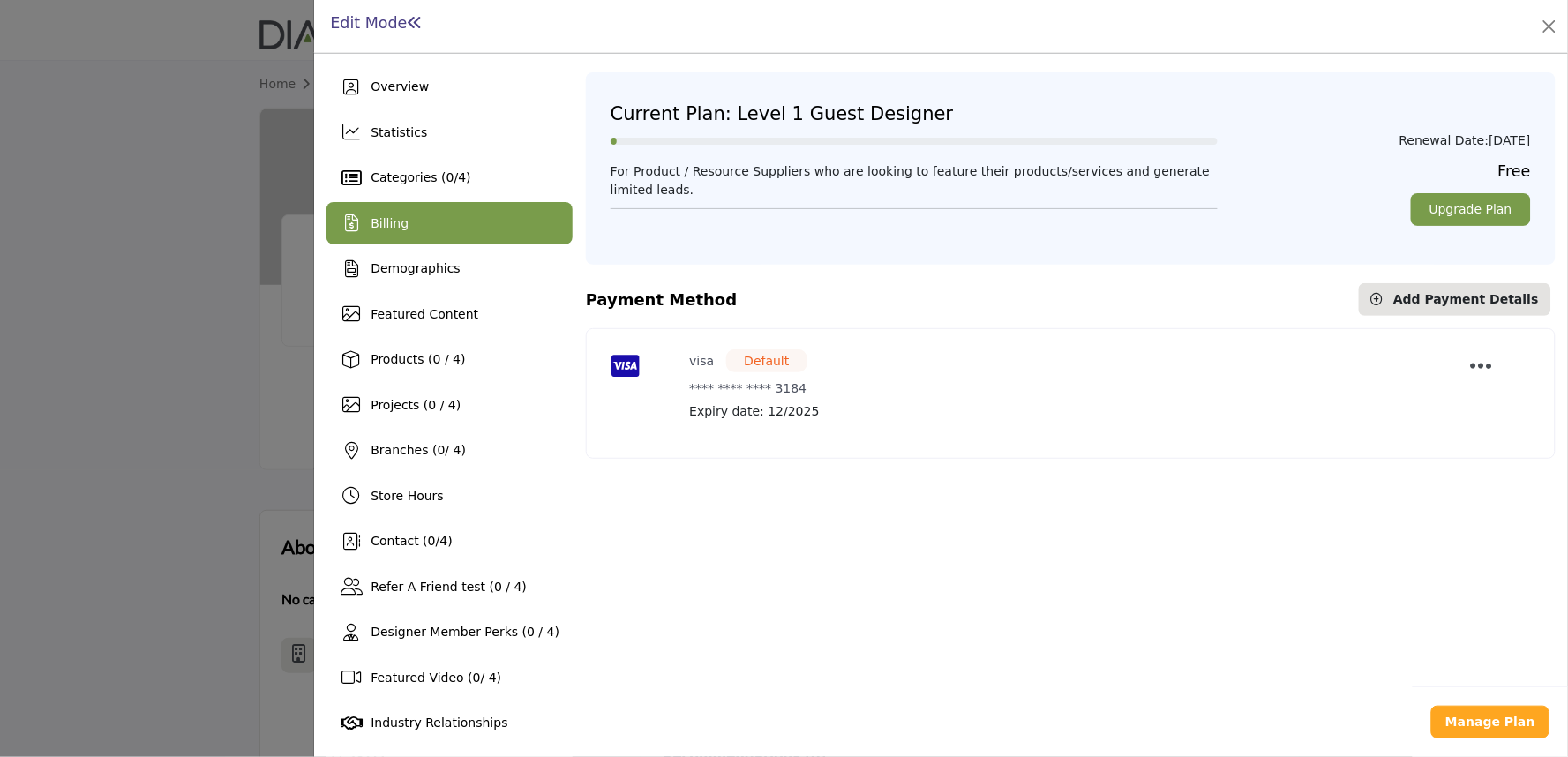
click at [144, 389] on div at bounding box center [784, 378] width 1568 height 757
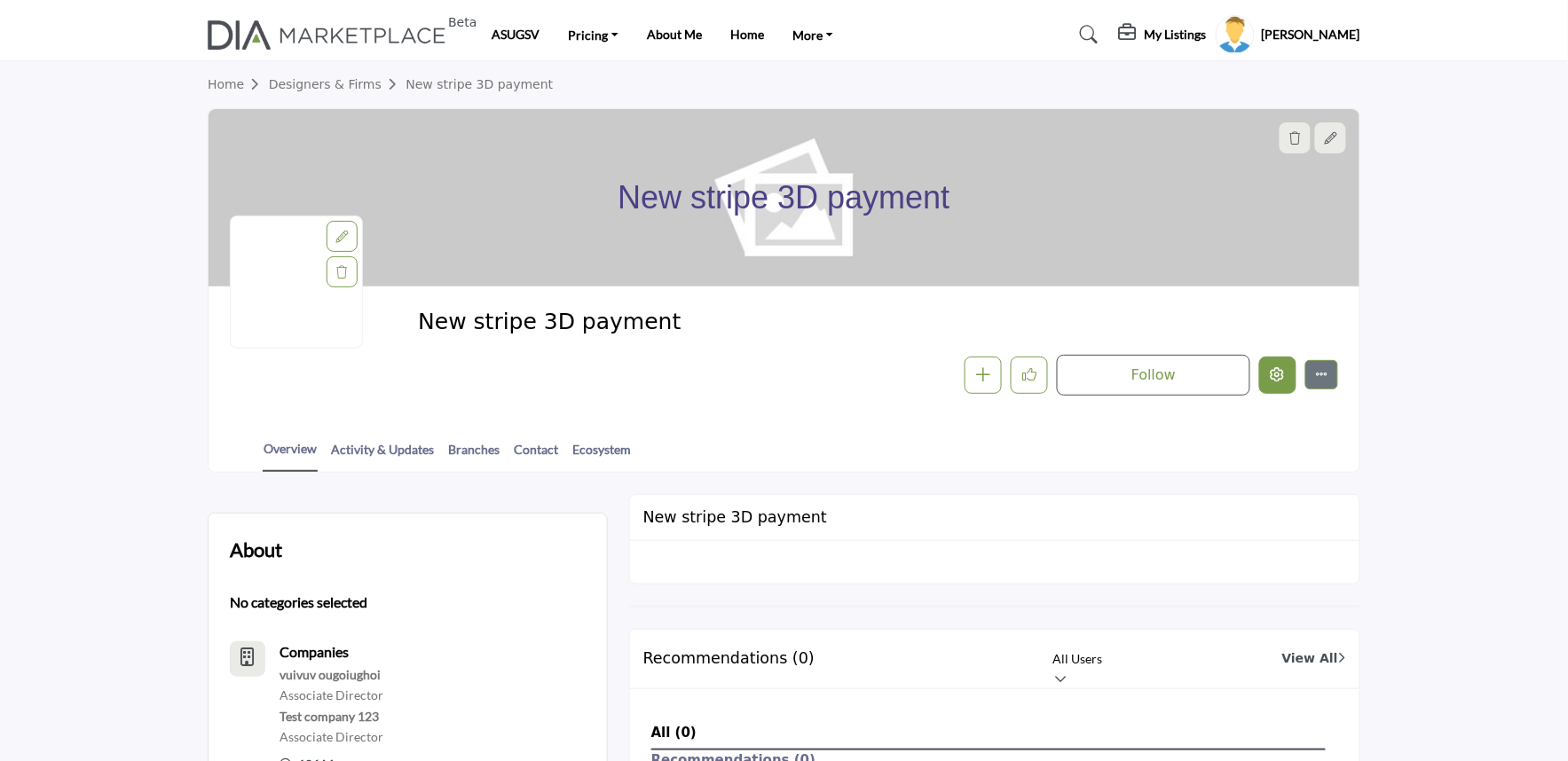
click at [1269, 374] on button "Edit company" at bounding box center [1278, 375] width 37 height 37
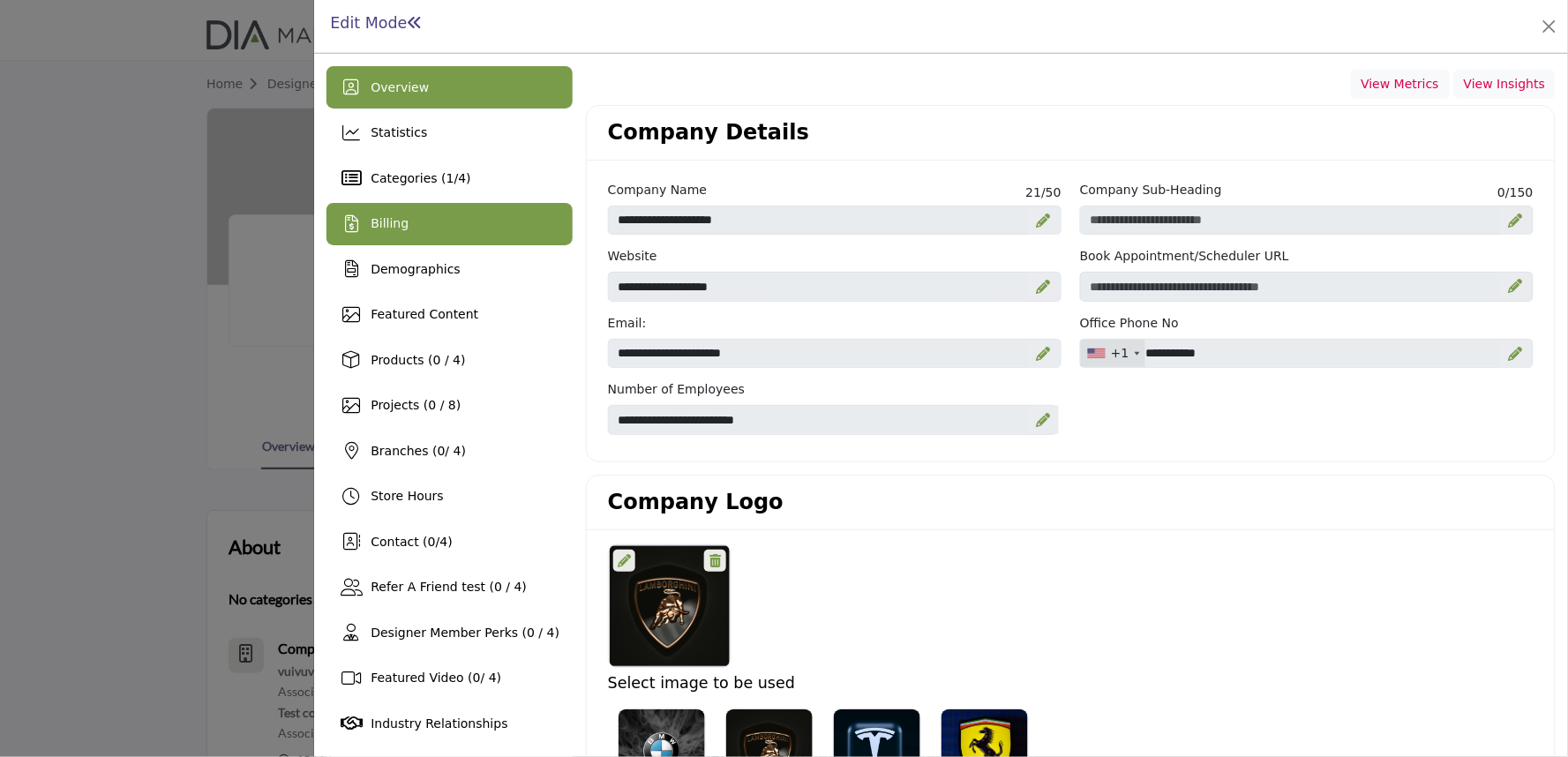
click at [446, 216] on div "Billing" at bounding box center [449, 224] width 246 height 42
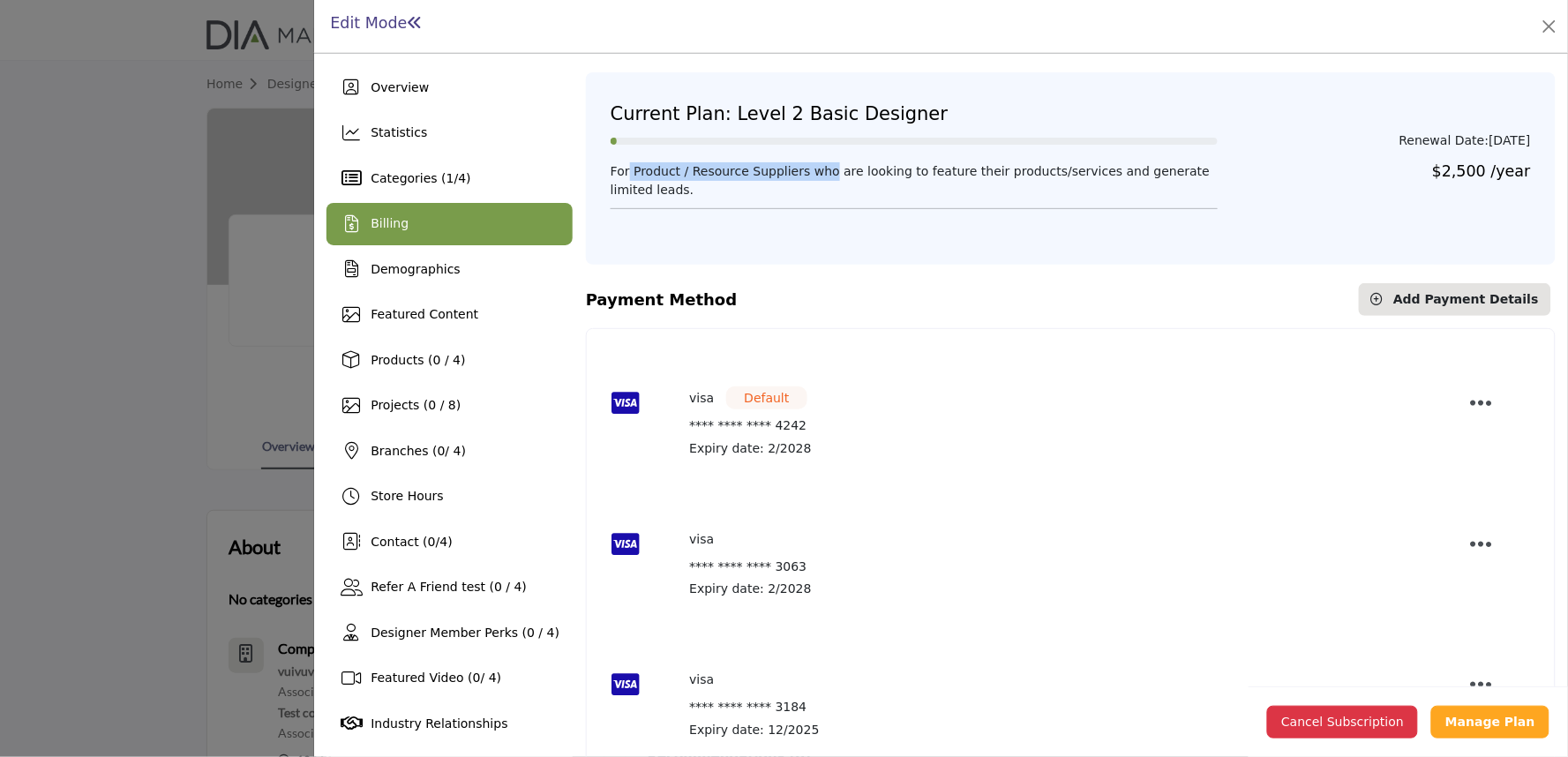
drag, startPoint x: 619, startPoint y: 172, endPoint x: 817, endPoint y: 175, distance: 198.0
click at [798, 173] on div "For Product / Resource Suppliers who are looking to feature their products/serv…" at bounding box center [914, 195] width 626 height 65
click at [876, 199] on div "For Product / Resource Suppliers who are looking to feature their products/serv…" at bounding box center [914, 195] width 626 height 65
click at [189, 279] on div at bounding box center [784, 378] width 1568 height 757
